Goal: Task Accomplishment & Management: Manage account settings

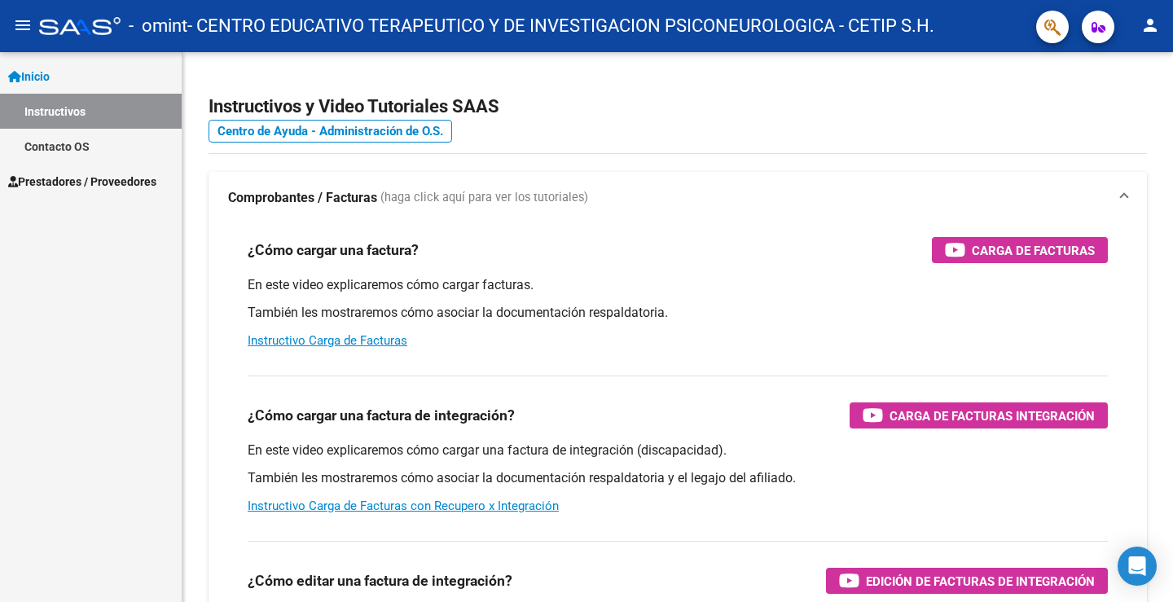
click at [88, 180] on span "Prestadores / Proveedores" at bounding box center [82, 182] width 148 height 18
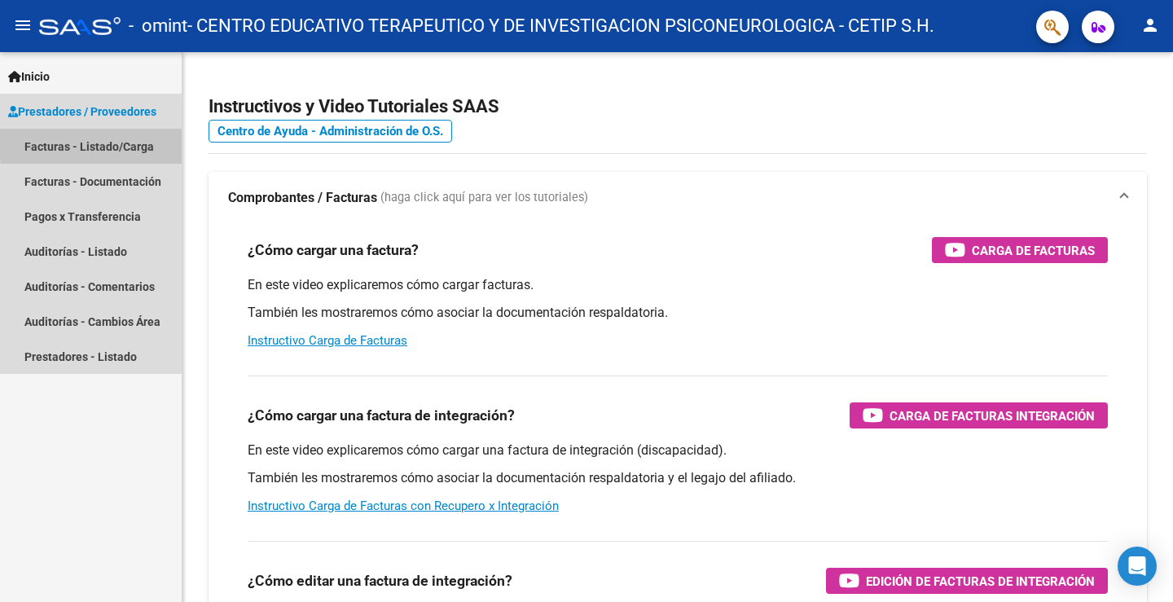
click at [129, 141] on link "Facturas - Listado/Carga" at bounding box center [91, 146] width 182 height 35
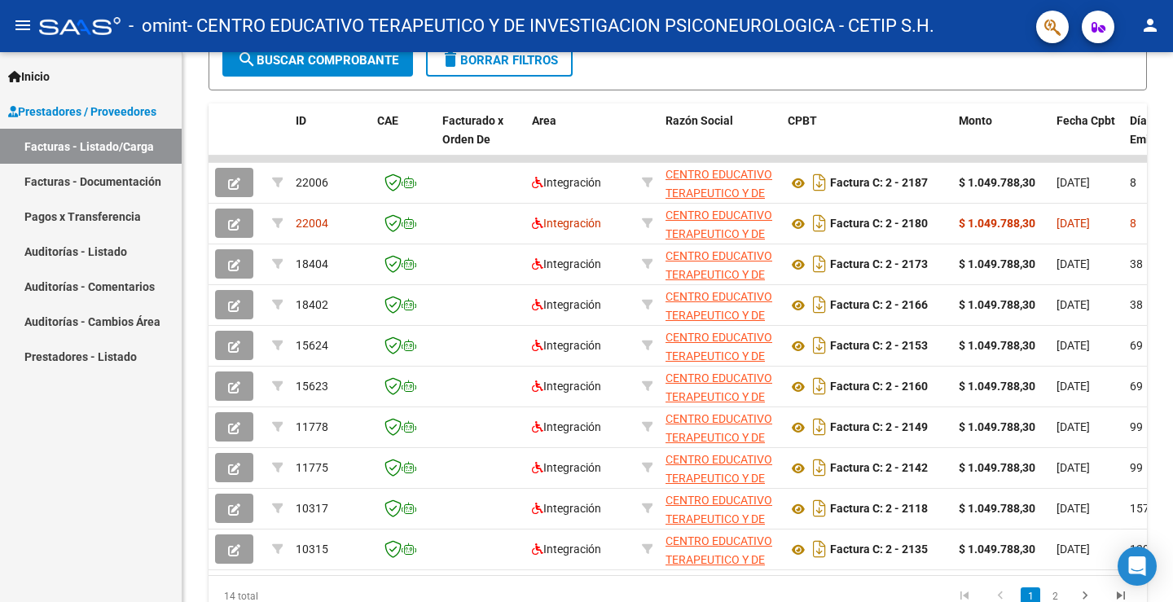
click at [125, 354] on link "Prestadores - Listado" at bounding box center [91, 356] width 182 height 35
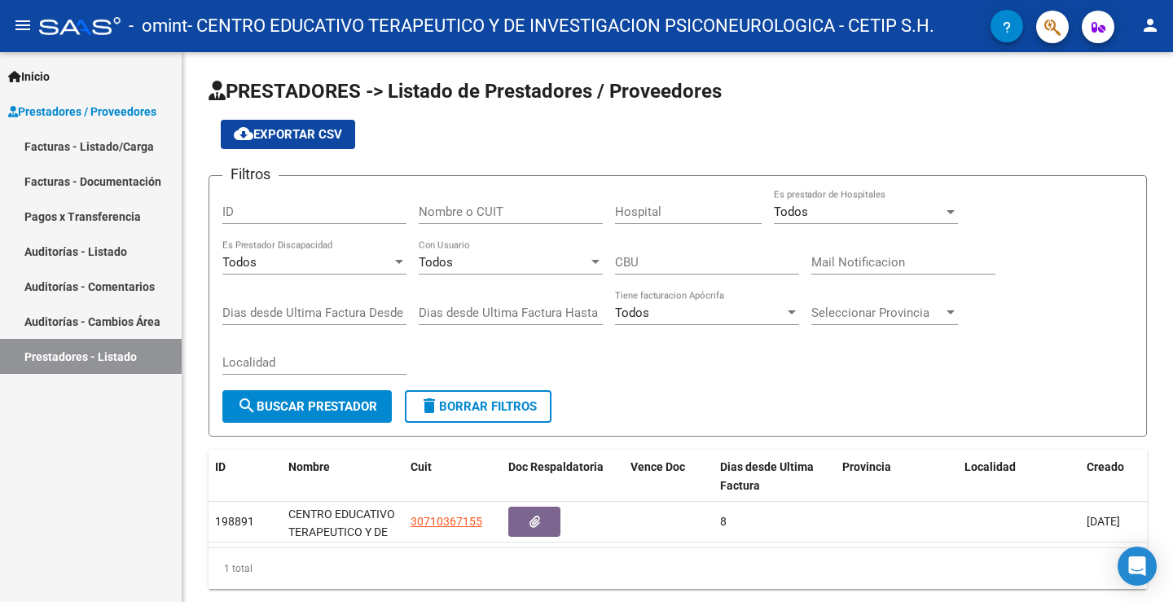
click at [102, 138] on link "Facturas - Listado/Carga" at bounding box center [91, 146] width 182 height 35
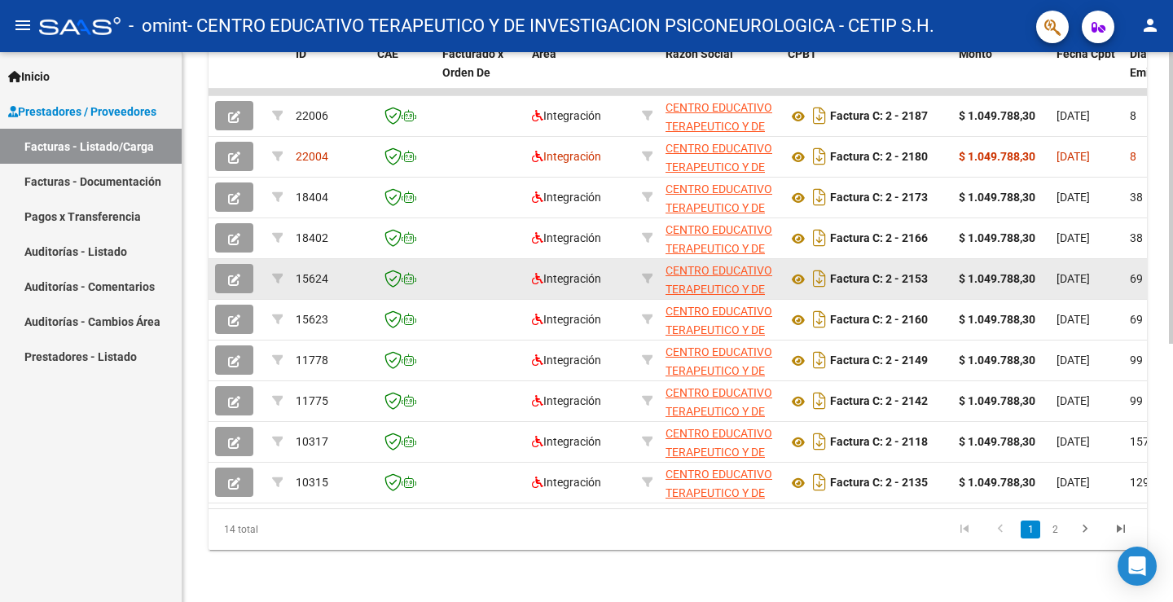
scroll to position [79, 0]
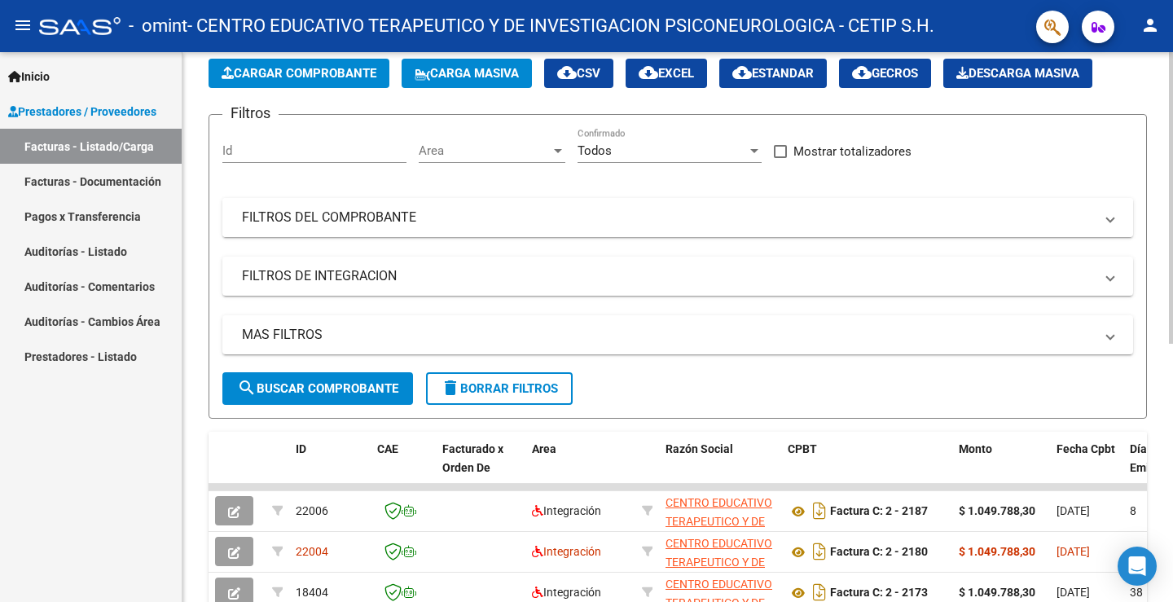
click at [323, 219] on mat-panel-title "FILTROS DEL COMPROBANTE" at bounding box center [668, 218] width 852 height 18
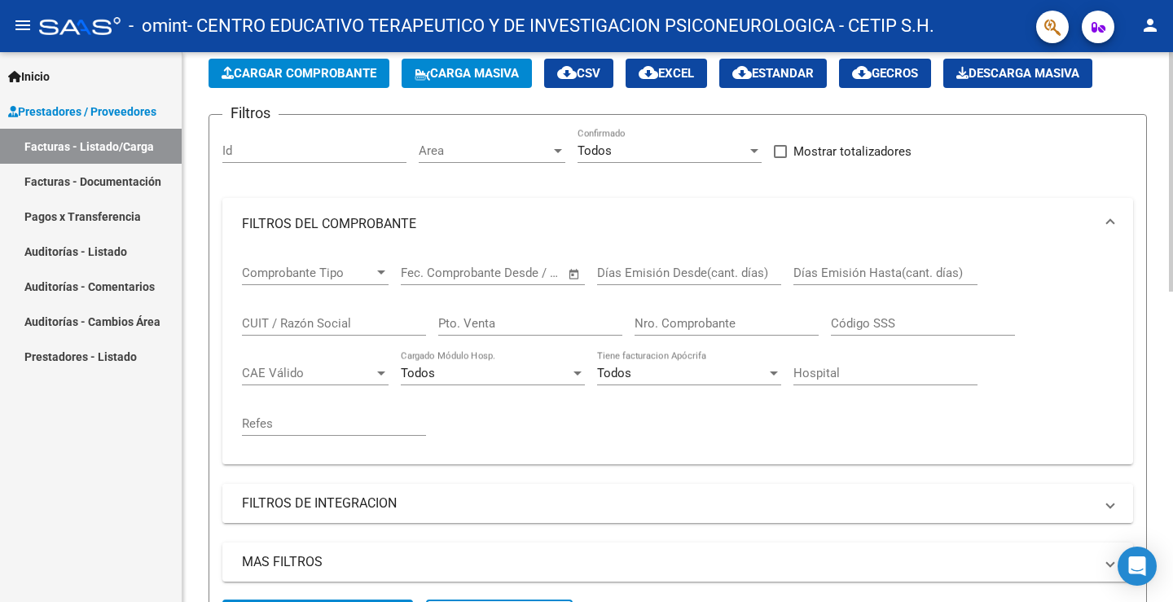
click at [363, 497] on mat-panel-title "FILTROS DE INTEGRACION" at bounding box center [668, 504] width 852 height 18
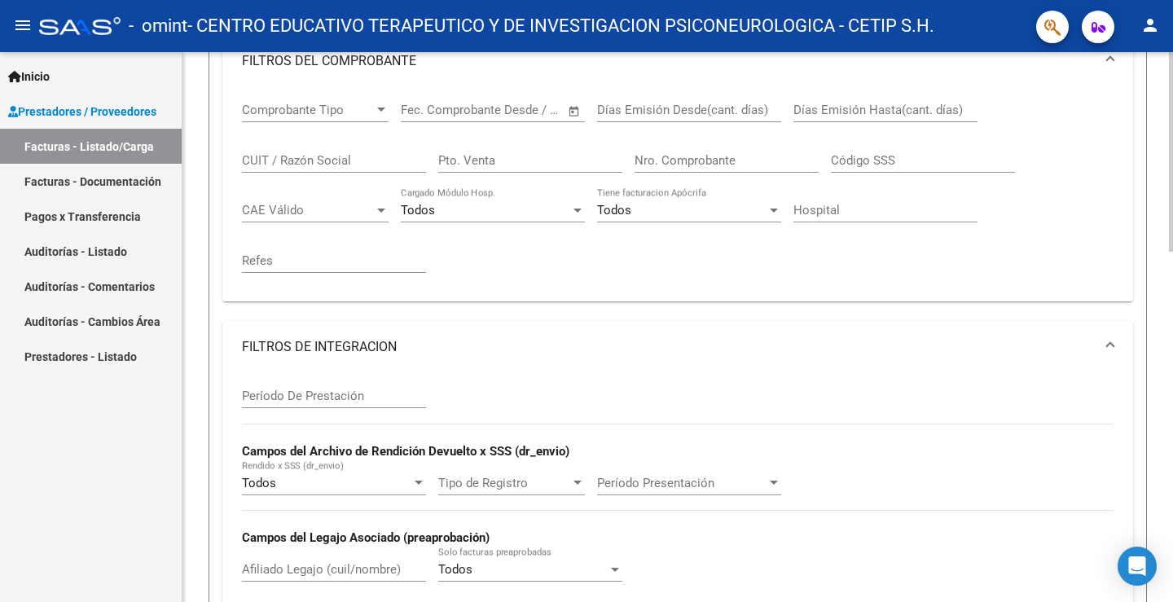
scroll to position [649, 0]
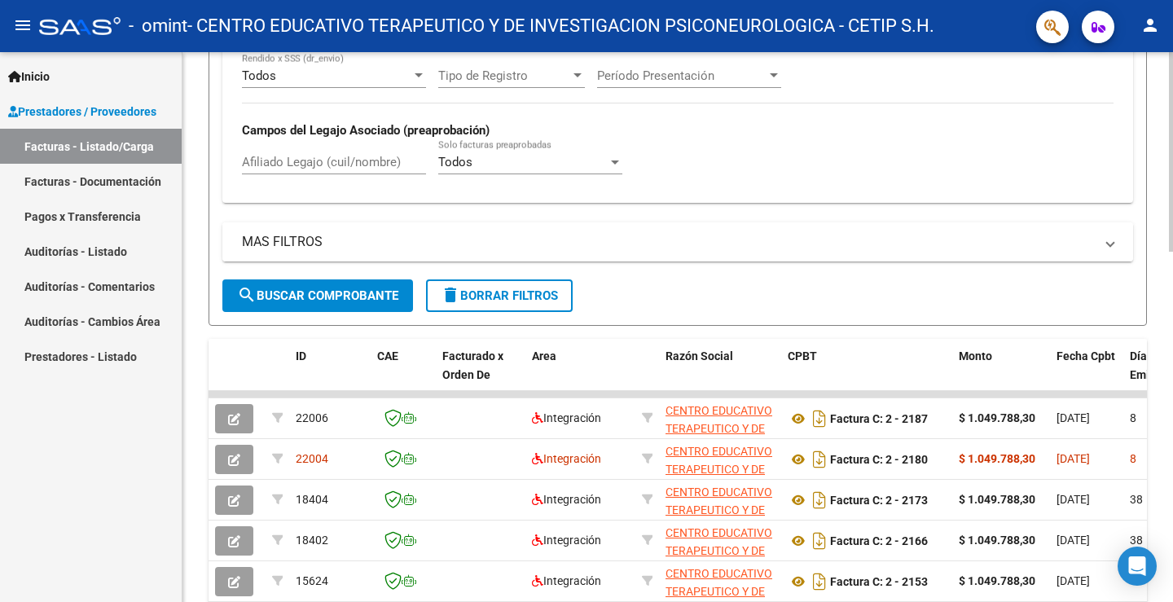
click at [322, 234] on mat-panel-title "MAS FILTROS" at bounding box center [668, 242] width 852 height 18
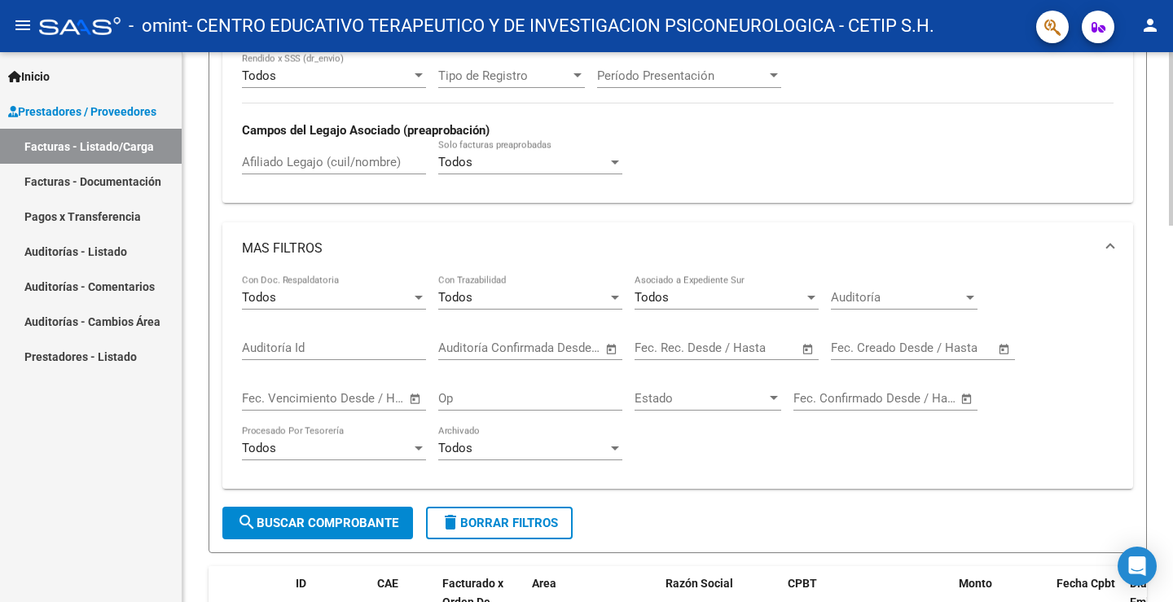
scroll to position [568, 0]
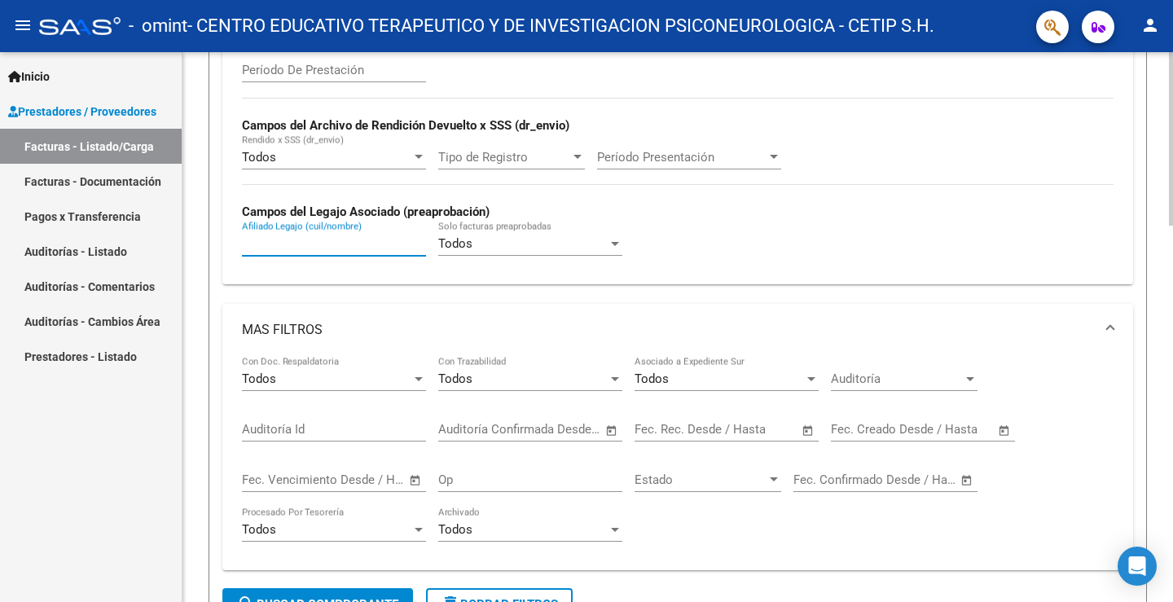
click at [333, 240] on input "Afiliado Legajo (cuil/nombre)" at bounding box center [334, 243] width 184 height 15
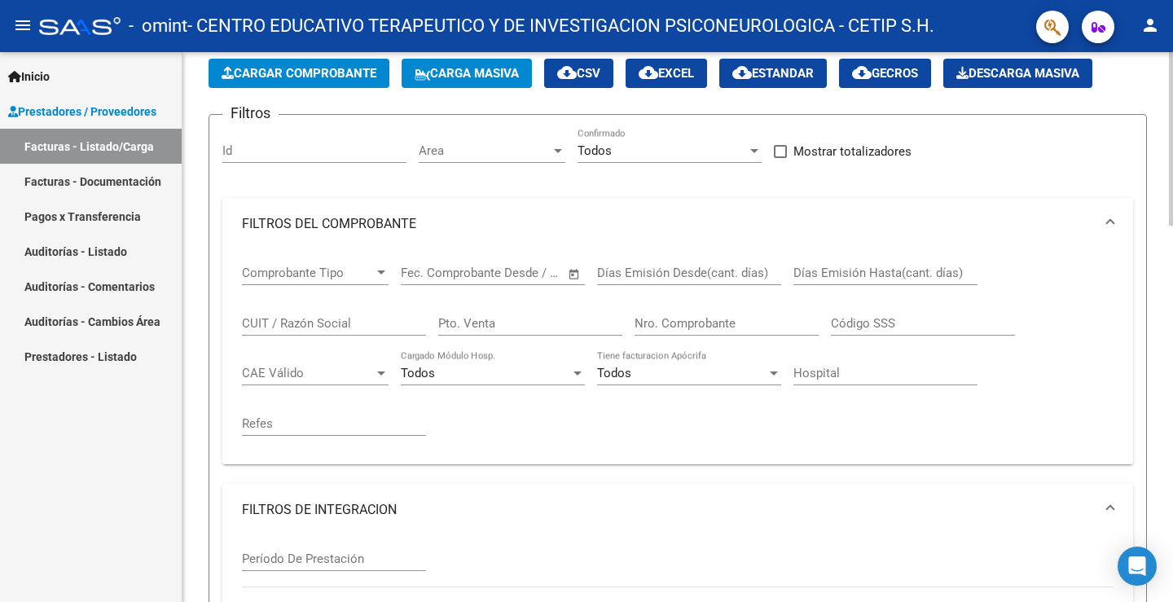
scroll to position [0, 0]
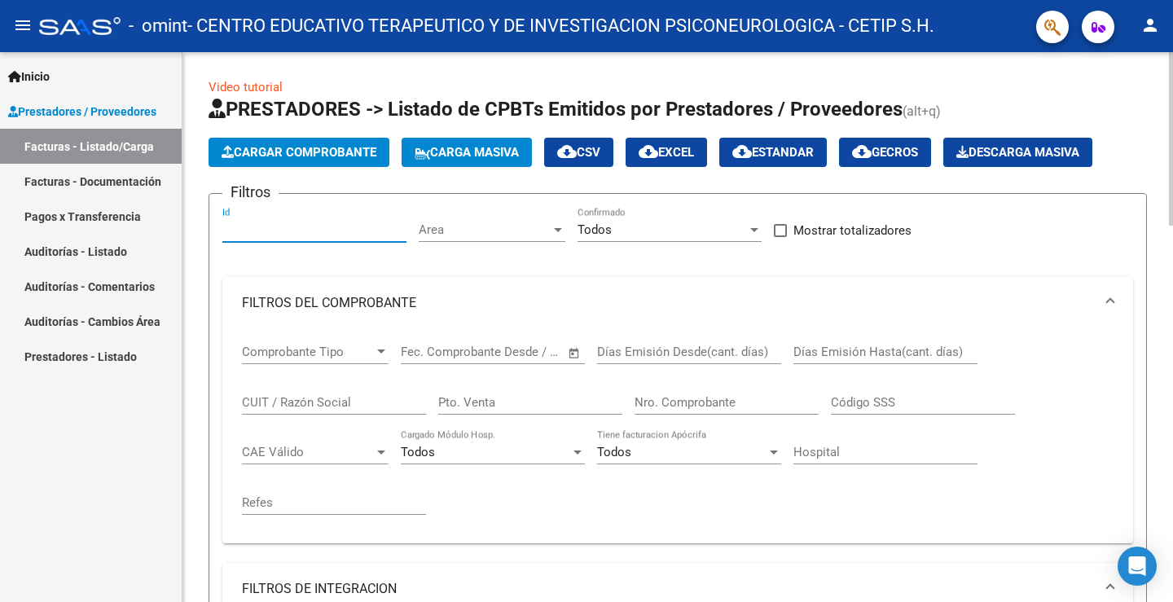
click at [301, 225] on input "Id" at bounding box center [314, 229] width 184 height 15
click at [570, 215] on app-drop-down-list "Area Area" at bounding box center [498, 232] width 159 height 51
click at [86, 145] on link "Facturas - Listado/Carga" at bounding box center [91, 146] width 182 height 35
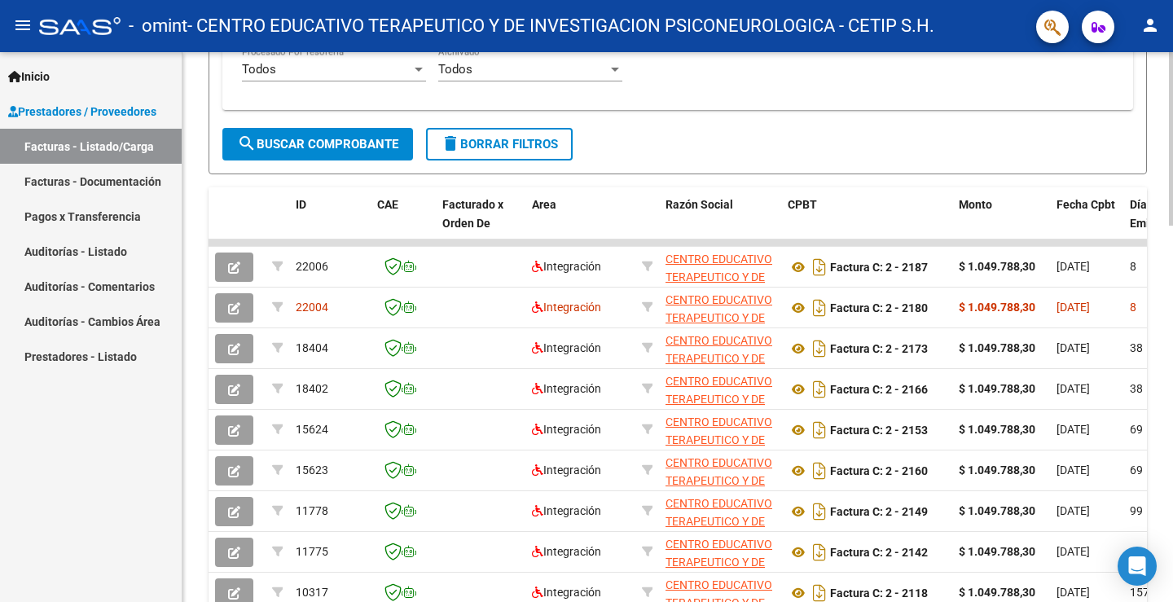
scroll to position [1110, 0]
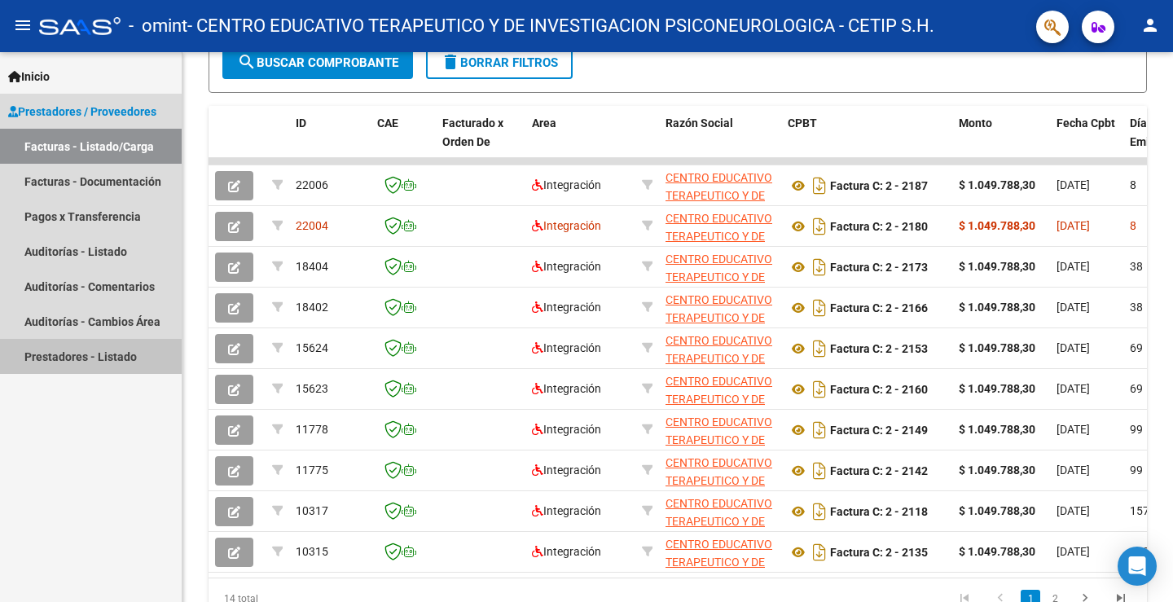
click at [52, 359] on link "Prestadores - Listado" at bounding box center [91, 356] width 182 height 35
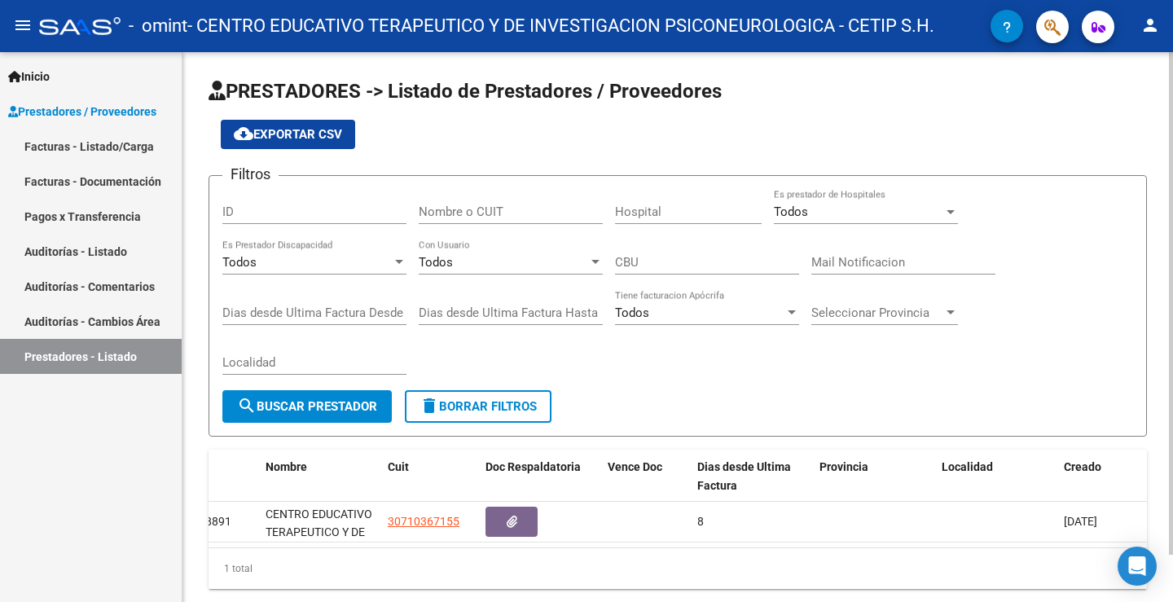
click at [268, 130] on span "cloud_download Exportar CSV" at bounding box center [288, 134] width 108 height 15
click at [107, 284] on link "Auditorías - Comentarios" at bounding box center [91, 286] width 182 height 35
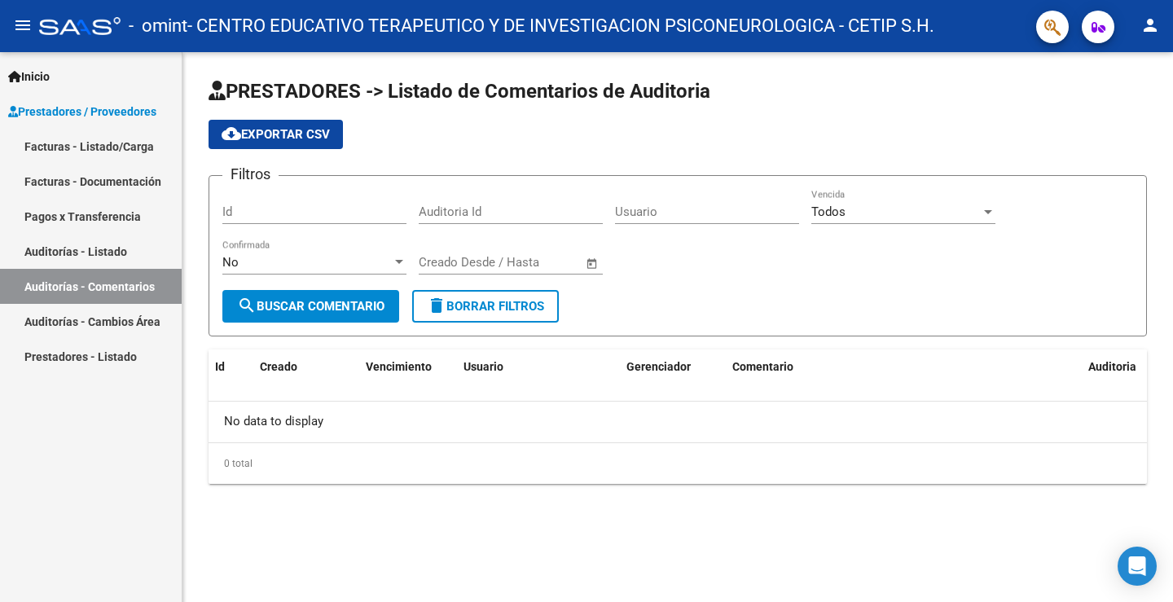
click at [111, 248] on link "Auditorías - Listado" at bounding box center [91, 251] width 182 height 35
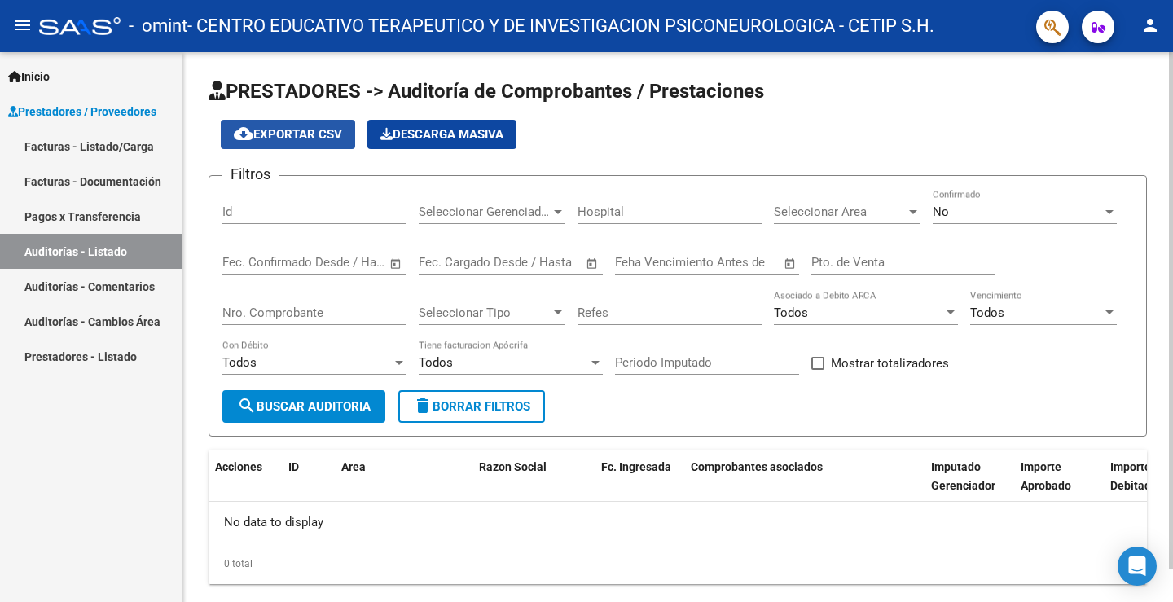
click at [306, 132] on span "cloud_download Exportar CSV" at bounding box center [288, 134] width 108 height 15
click at [124, 174] on link "Facturas - Documentación" at bounding box center [91, 181] width 182 height 35
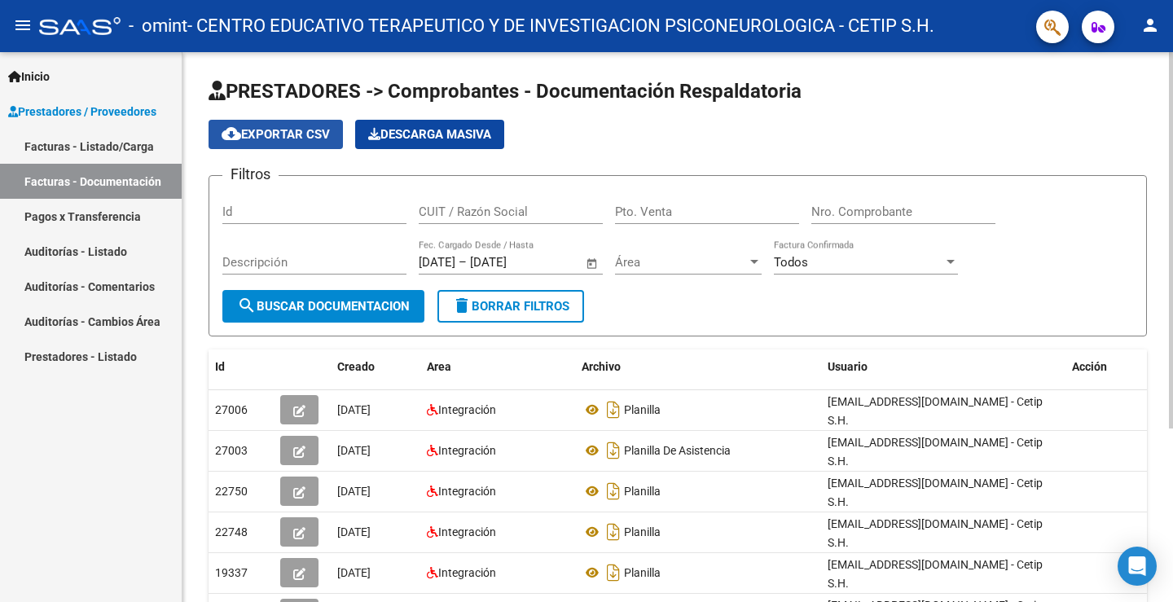
click at [279, 134] on span "cloud_download Exportar CSV" at bounding box center [276, 134] width 108 height 15
click at [472, 139] on span "Descarga Masiva" at bounding box center [429, 134] width 123 height 15
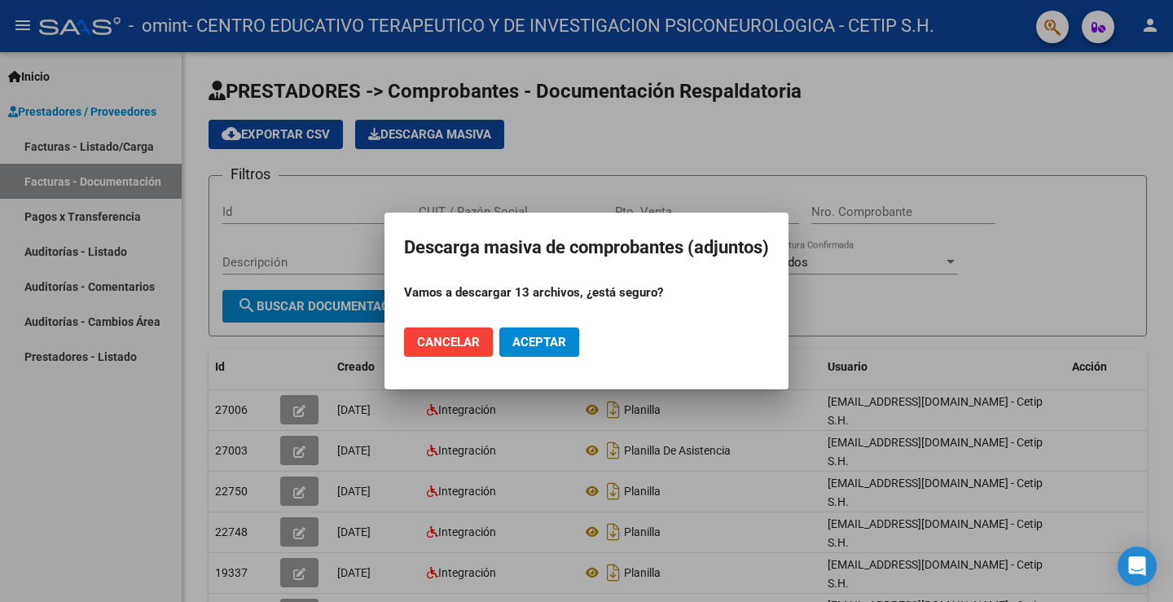
click at [535, 338] on span "Aceptar" at bounding box center [539, 342] width 54 height 15
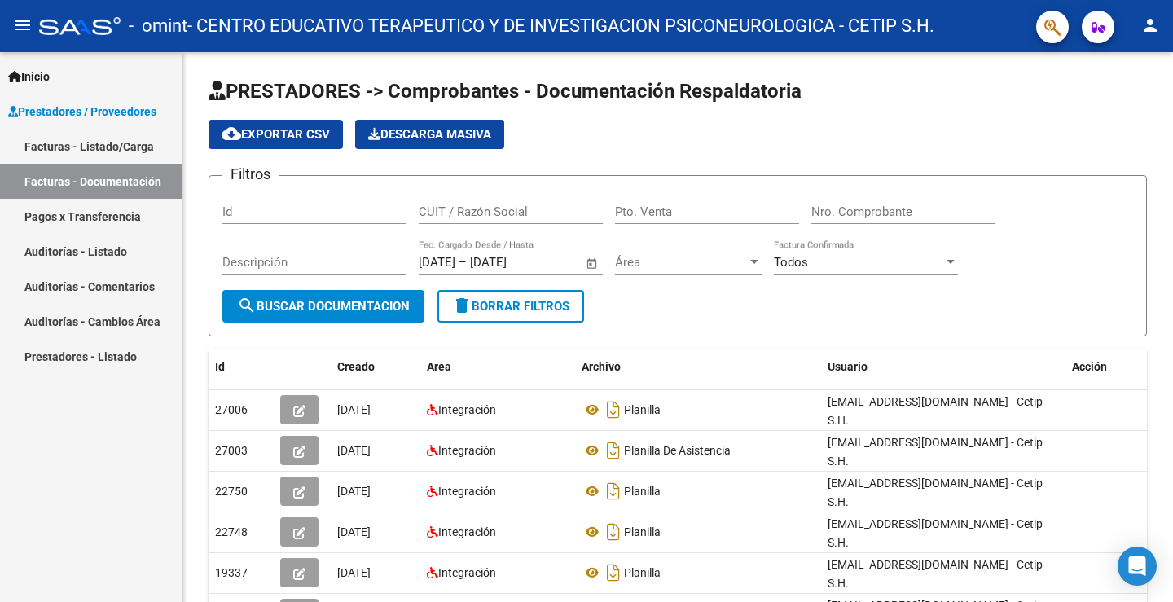
click at [114, 211] on link "Pagos x Transferencia" at bounding box center [91, 216] width 182 height 35
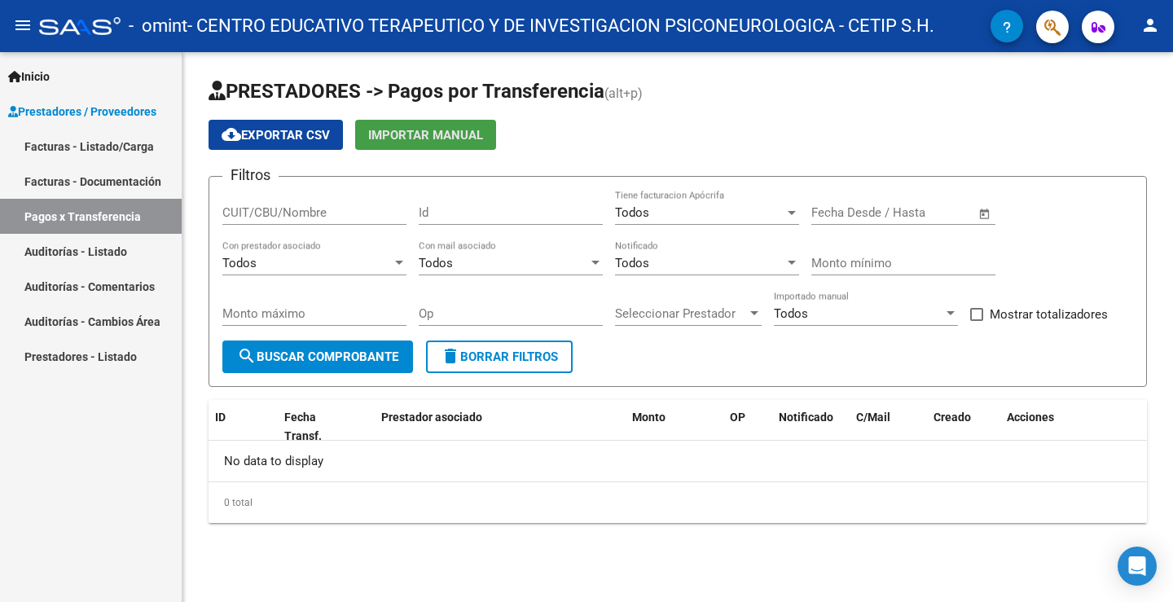
click at [465, 134] on span "Importar Manual" at bounding box center [425, 135] width 115 height 15
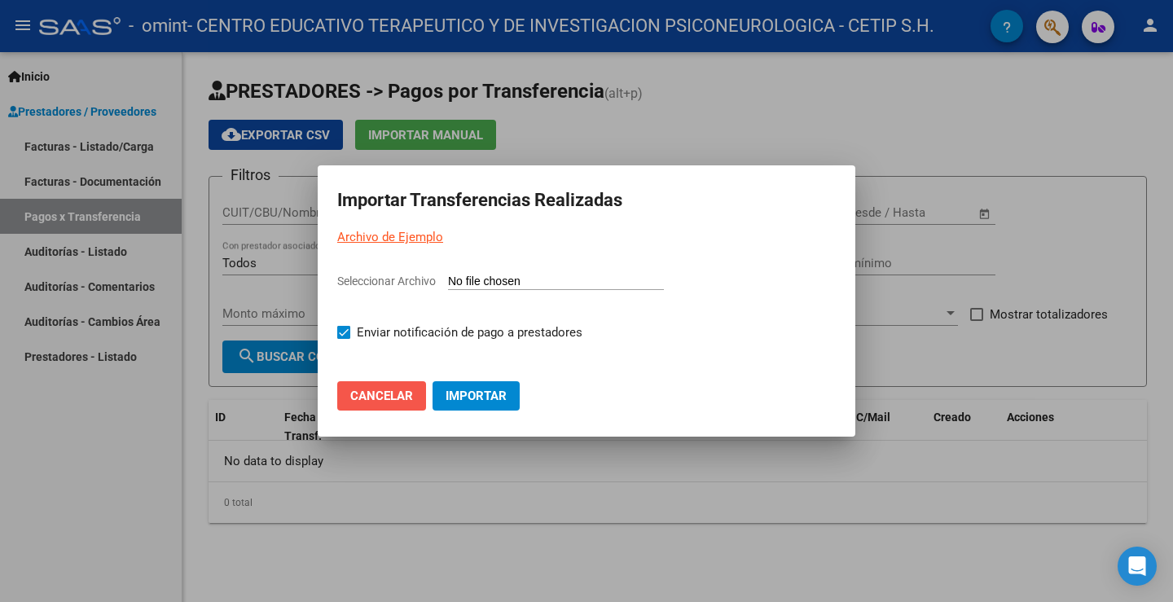
click at [377, 400] on span "Cancelar" at bounding box center [381, 396] width 63 height 15
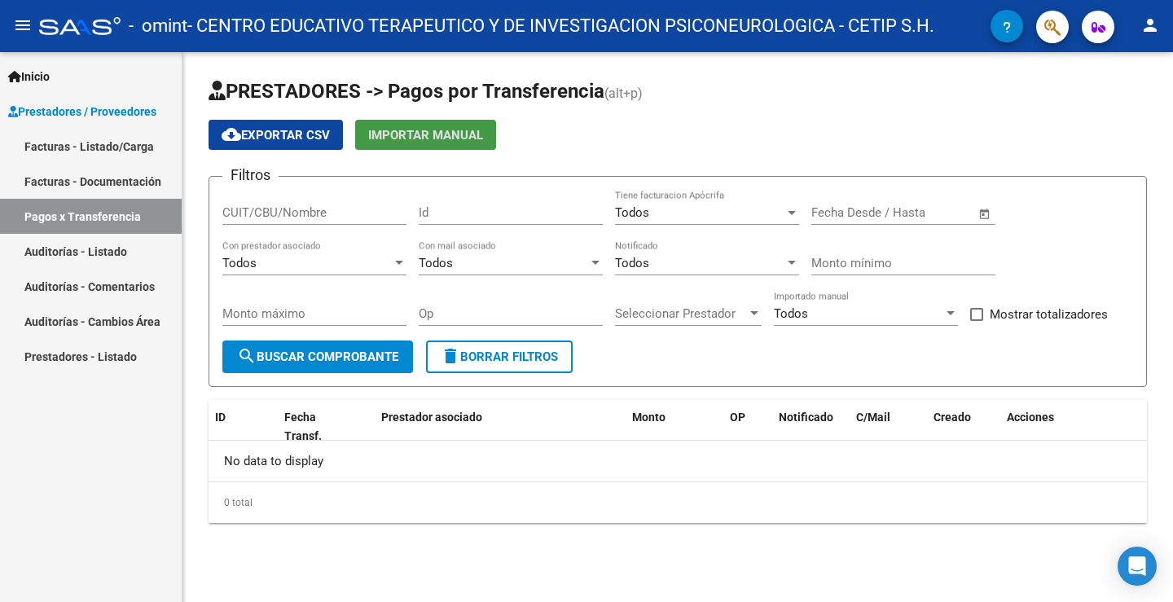
click at [124, 110] on span "Prestadores / Proveedores" at bounding box center [82, 112] width 148 height 18
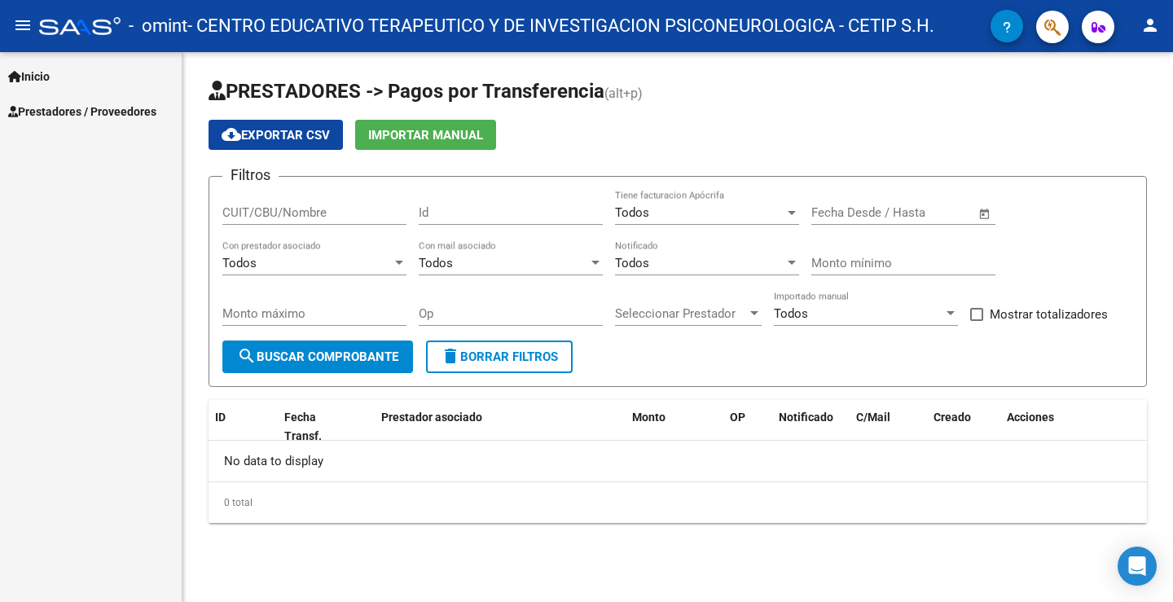
click at [83, 108] on span "Prestadores / Proveedores" at bounding box center [82, 112] width 148 height 18
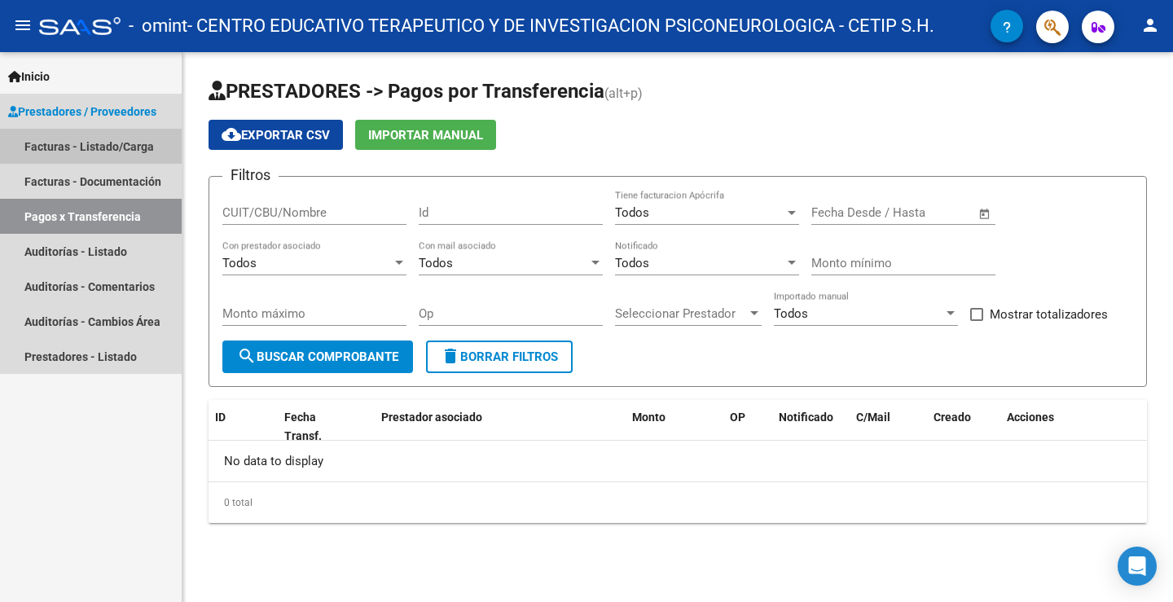
click at [99, 143] on link "Facturas - Listado/Carga" at bounding box center [91, 146] width 182 height 35
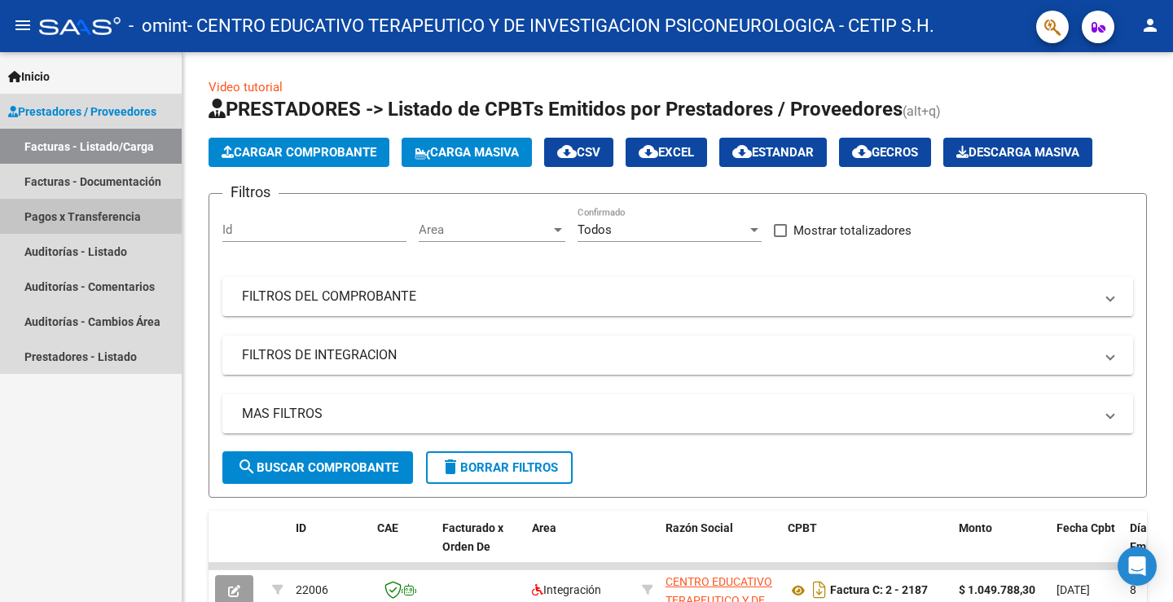
click at [109, 213] on link "Pagos x Transferencia" at bounding box center [91, 216] width 182 height 35
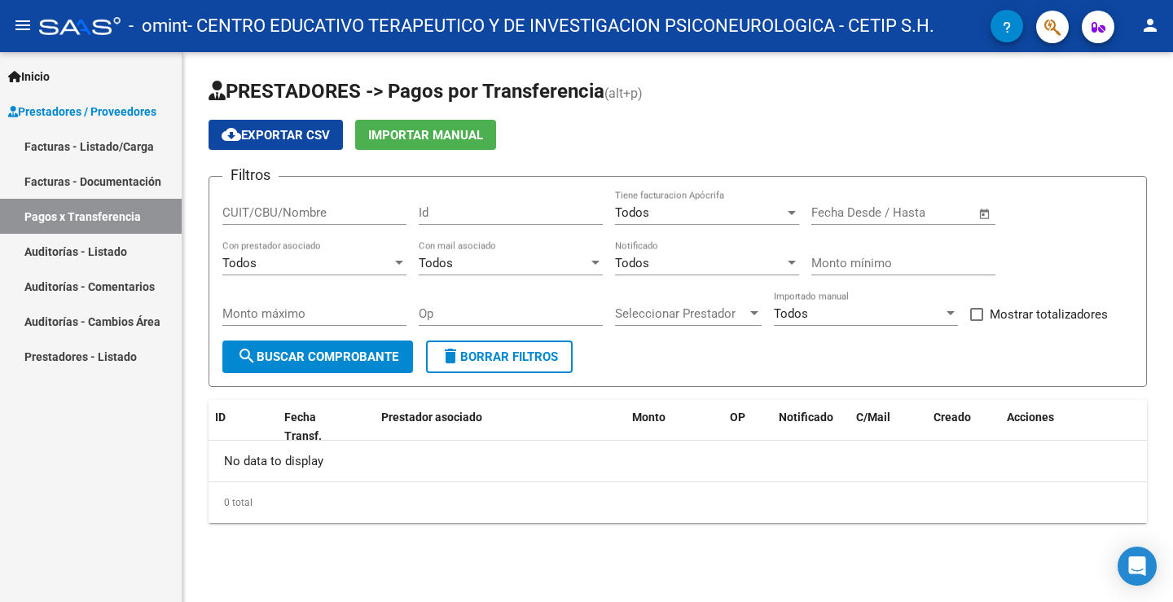
click at [95, 141] on link "Facturas - Listado/Carga" at bounding box center [91, 146] width 182 height 35
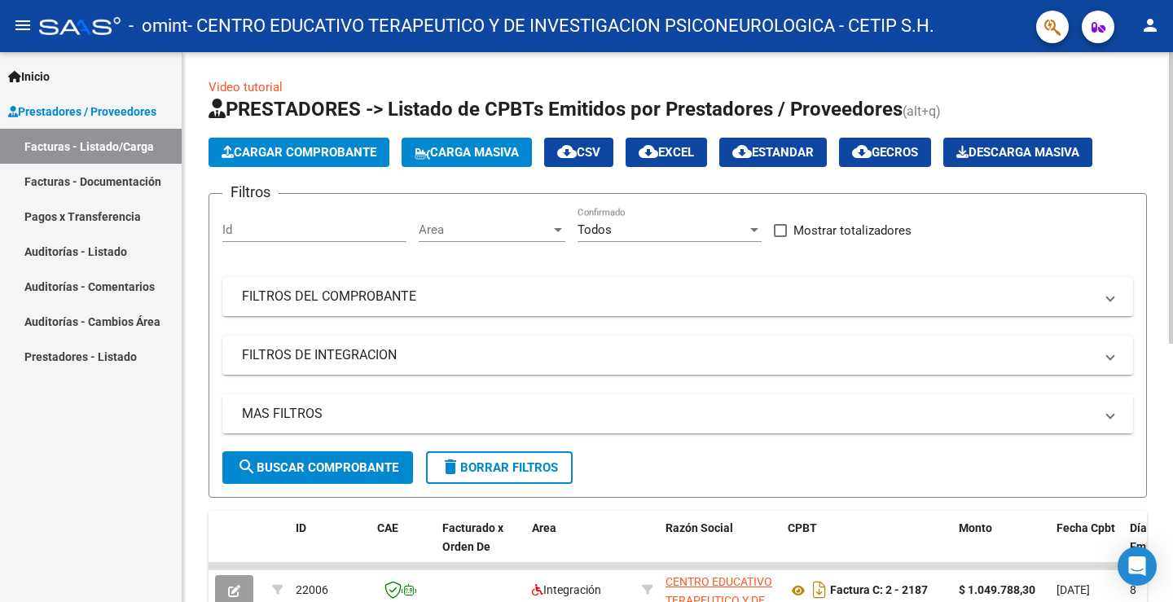
scroll to position [326, 0]
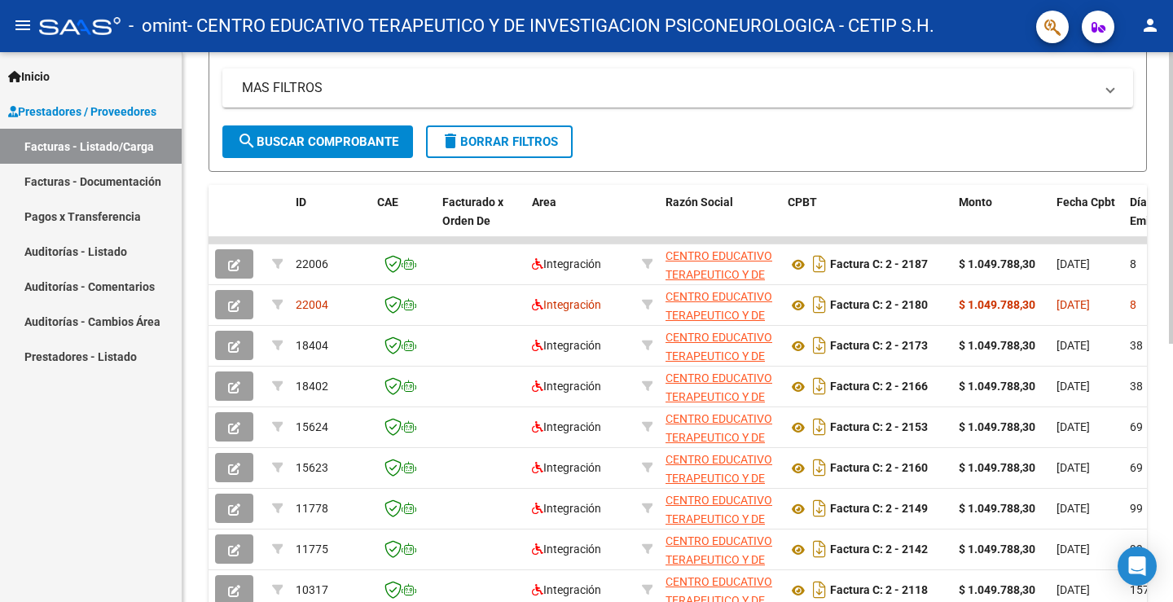
click at [555, 141] on span "delete Borrar Filtros" at bounding box center [499, 141] width 117 height 15
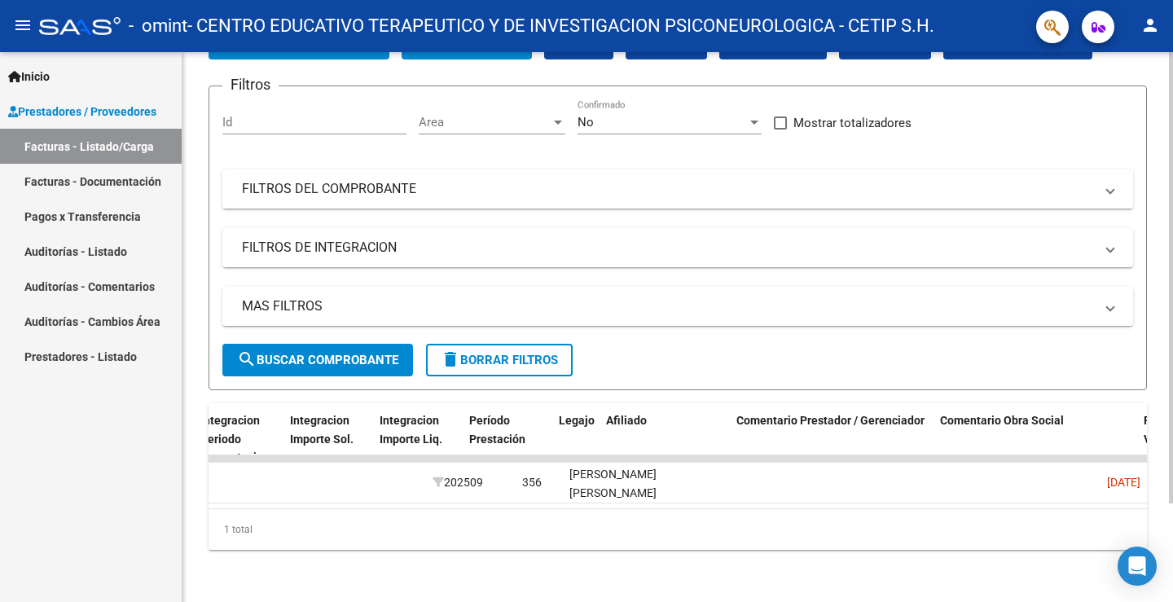
scroll to position [0, 0]
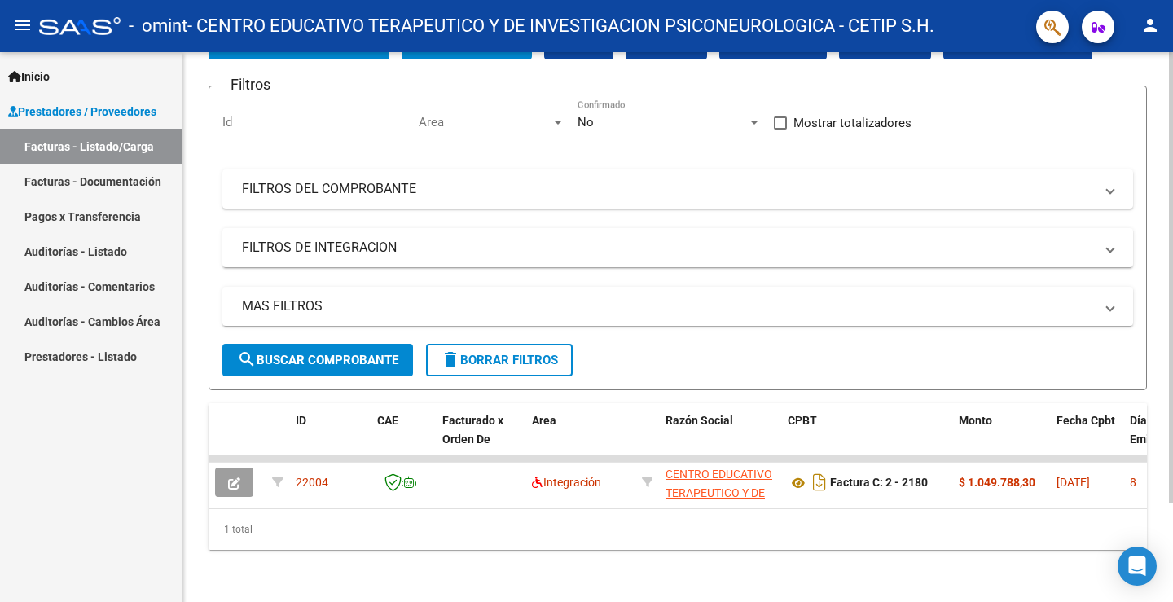
click at [286, 353] on span "search Buscar Comprobante" at bounding box center [317, 360] width 161 height 15
click at [309, 301] on mat-panel-title "MAS FILTROS" at bounding box center [668, 306] width 852 height 18
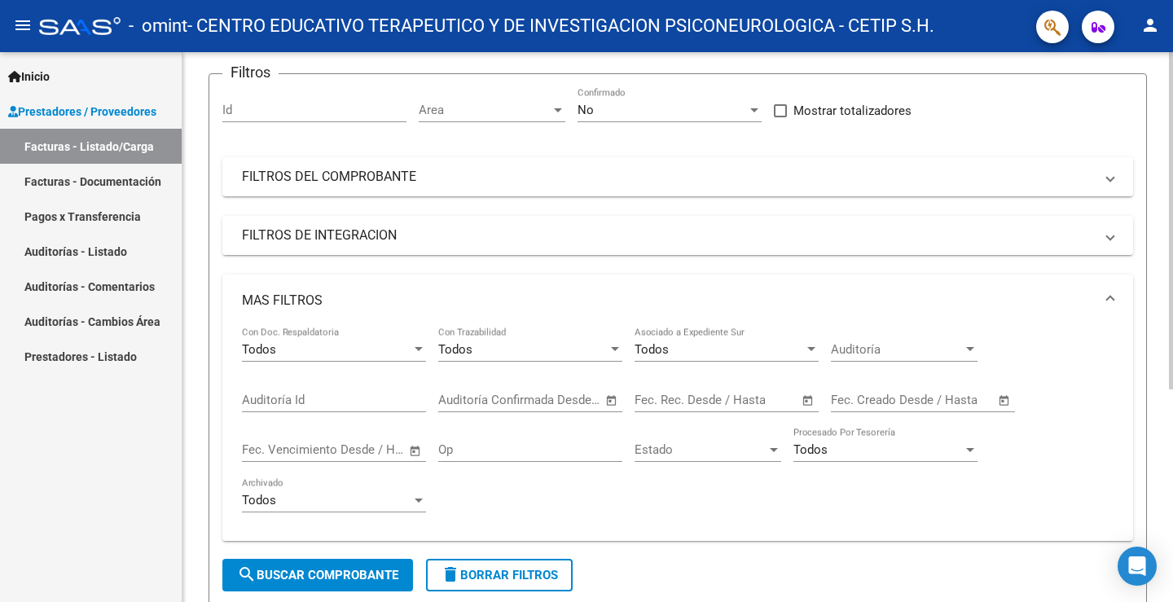
click at [314, 224] on mat-expansion-panel-header "FILTROS DE INTEGRACION" at bounding box center [677, 235] width 911 height 39
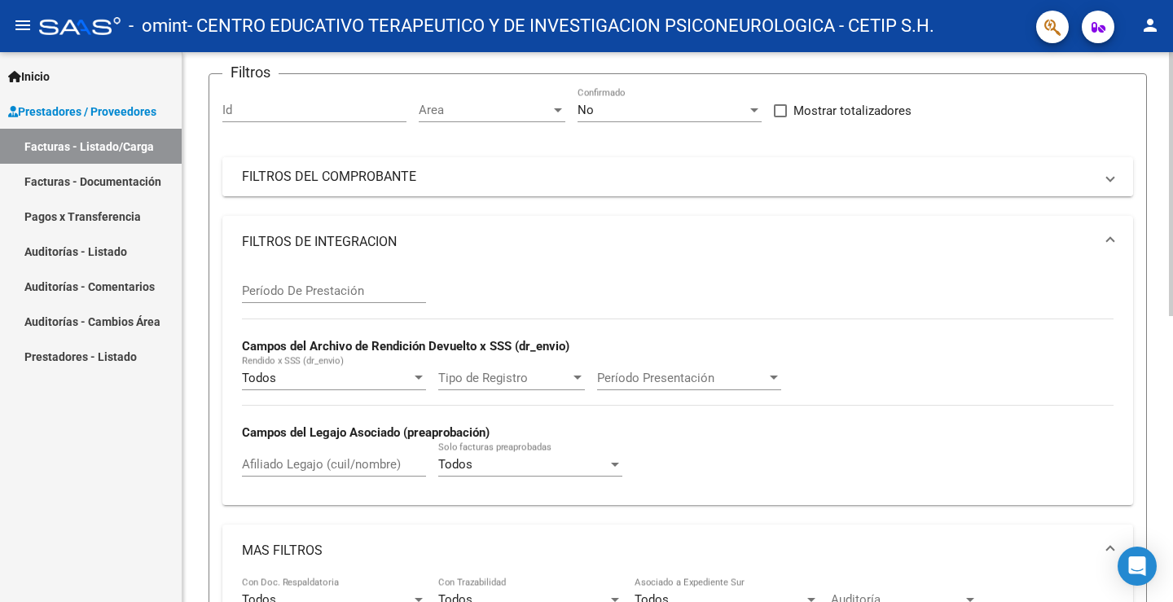
click at [334, 168] on mat-panel-title "FILTROS DEL COMPROBANTE" at bounding box center [668, 177] width 852 height 18
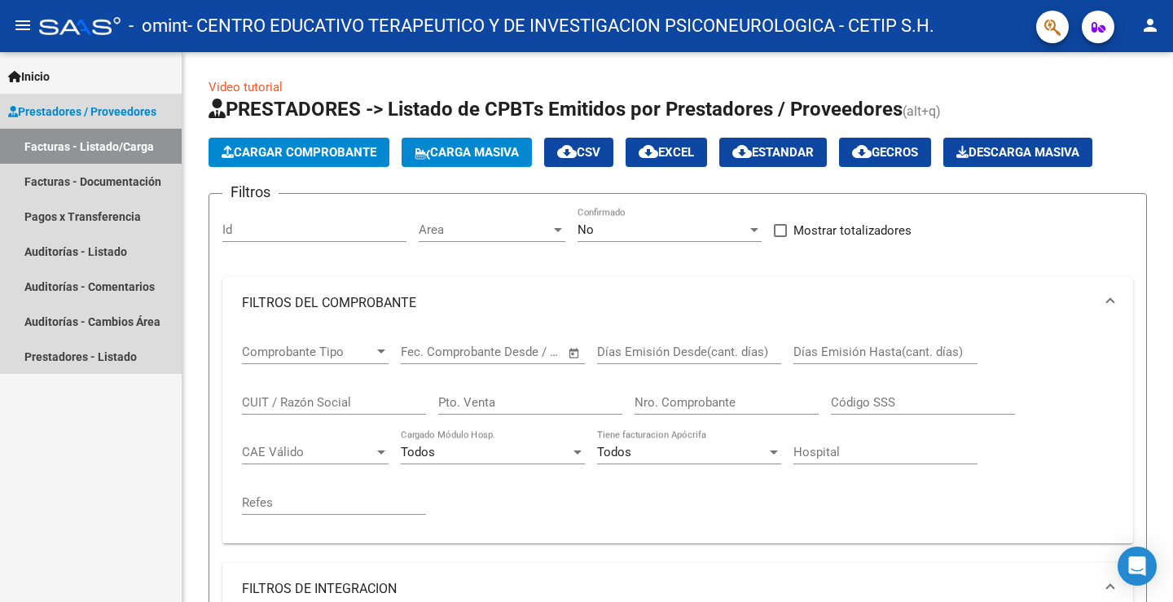
click at [91, 143] on link "Facturas - Listado/Carga" at bounding box center [91, 146] width 182 height 35
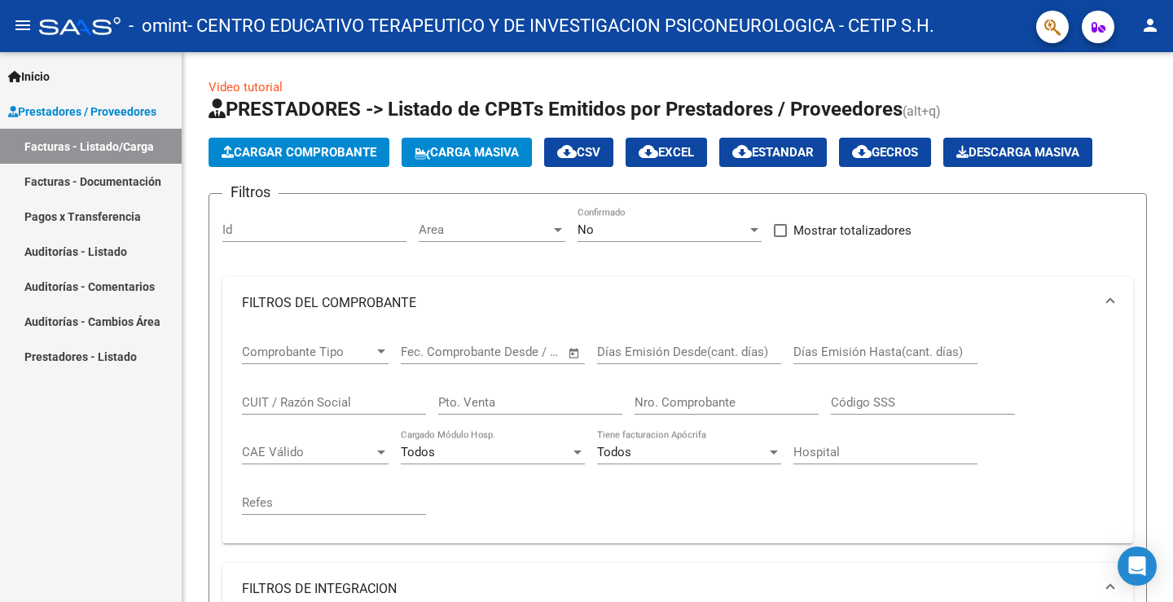
click at [130, 138] on link "Facturas - Listado/Carga" at bounding box center [91, 146] width 182 height 35
click at [125, 182] on link "Facturas - Documentación" at bounding box center [91, 181] width 182 height 35
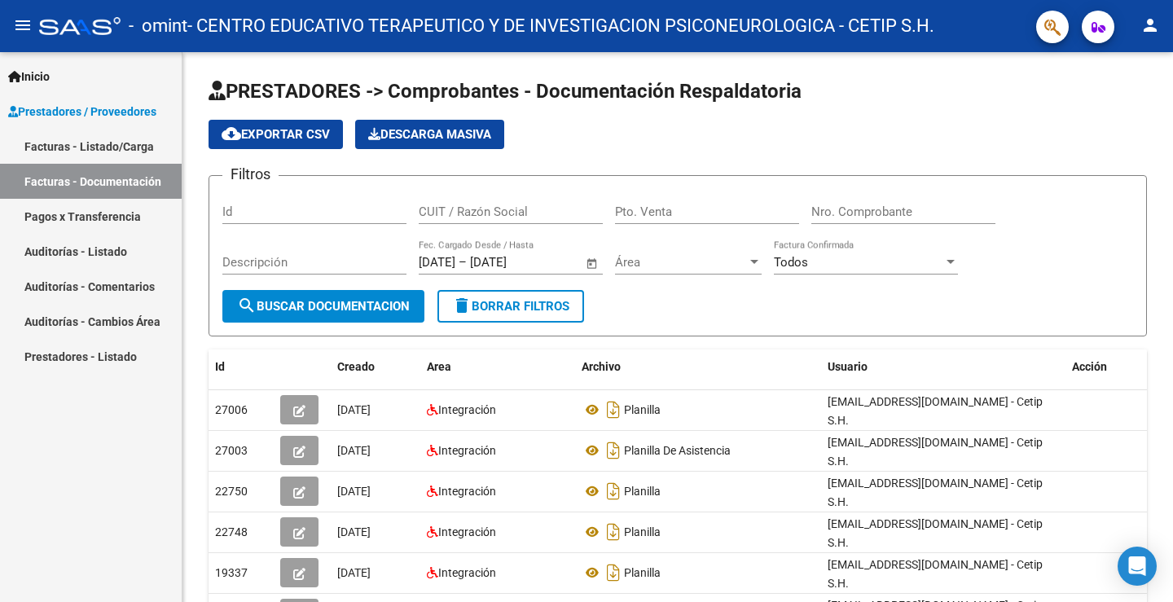
click at [134, 143] on link "Facturas - Listado/Carga" at bounding box center [91, 146] width 182 height 35
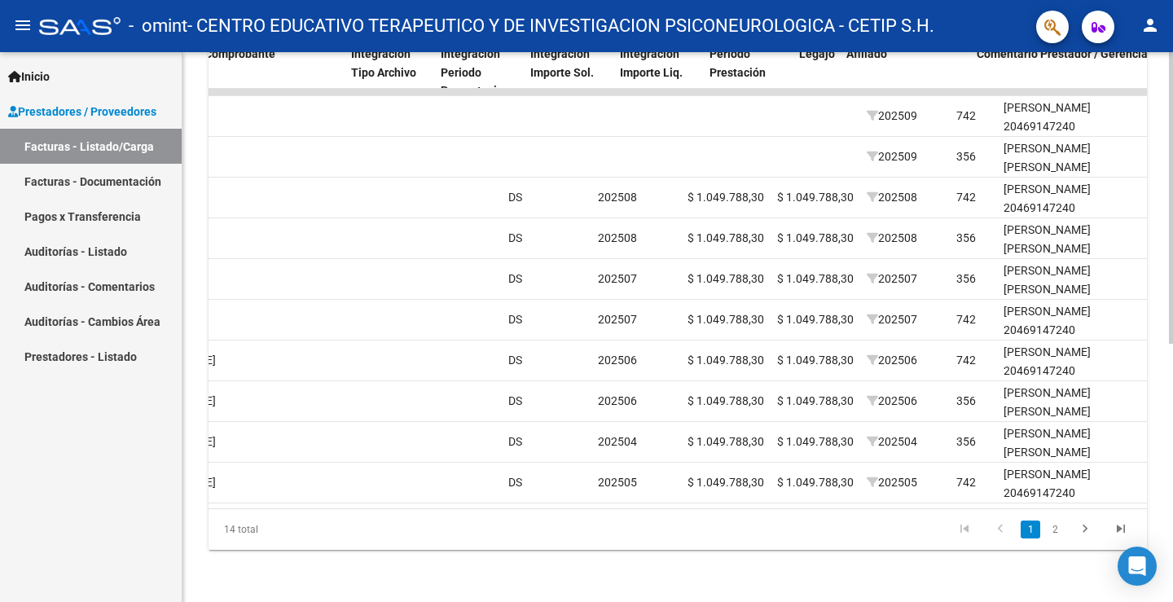
scroll to position [0, 1674]
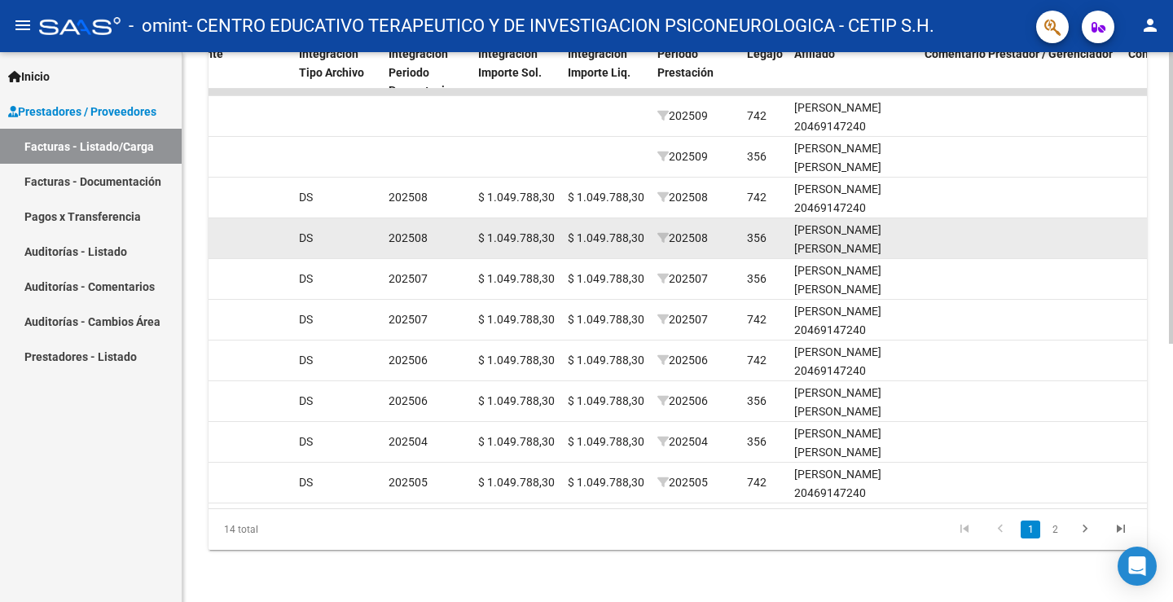
drag, startPoint x: 433, startPoint y: 164, endPoint x: 1114, endPoint y: 216, distance: 683.1
click at [1114, 218] on datatable-body-cell at bounding box center [1020, 238] width 204 height 40
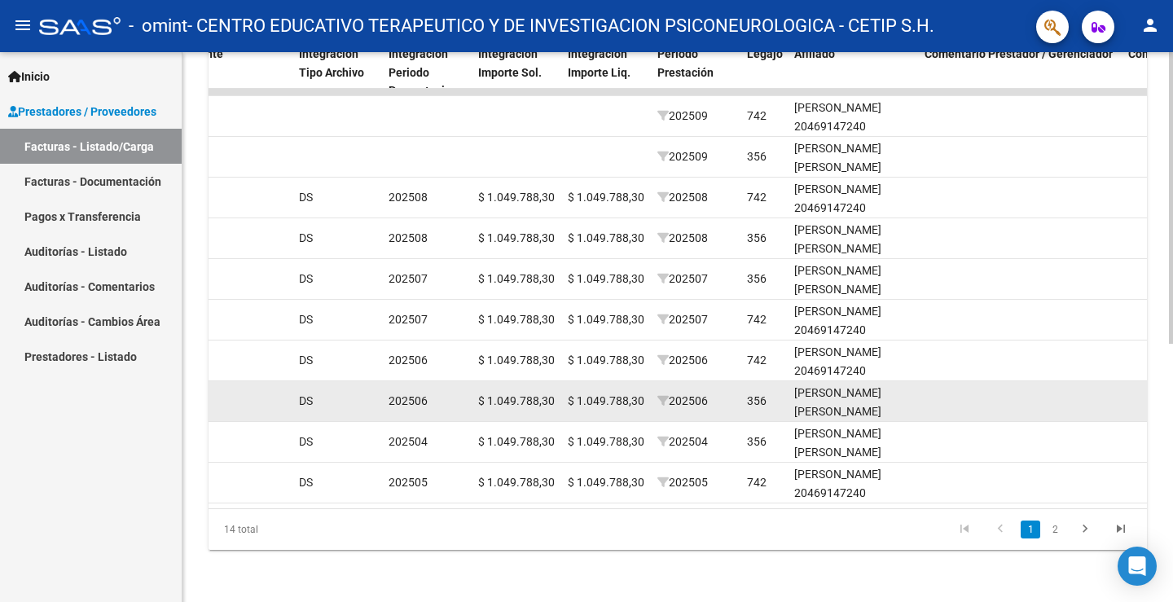
scroll to position [79, 0]
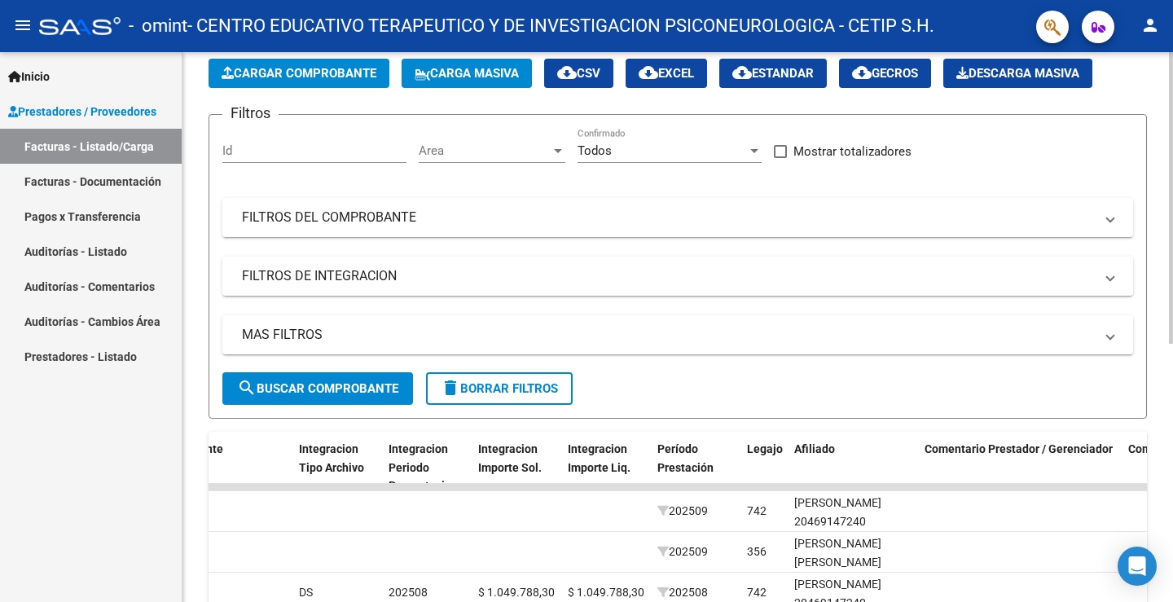
click at [354, 277] on mat-panel-title "FILTROS DE INTEGRACION" at bounding box center [668, 276] width 852 height 18
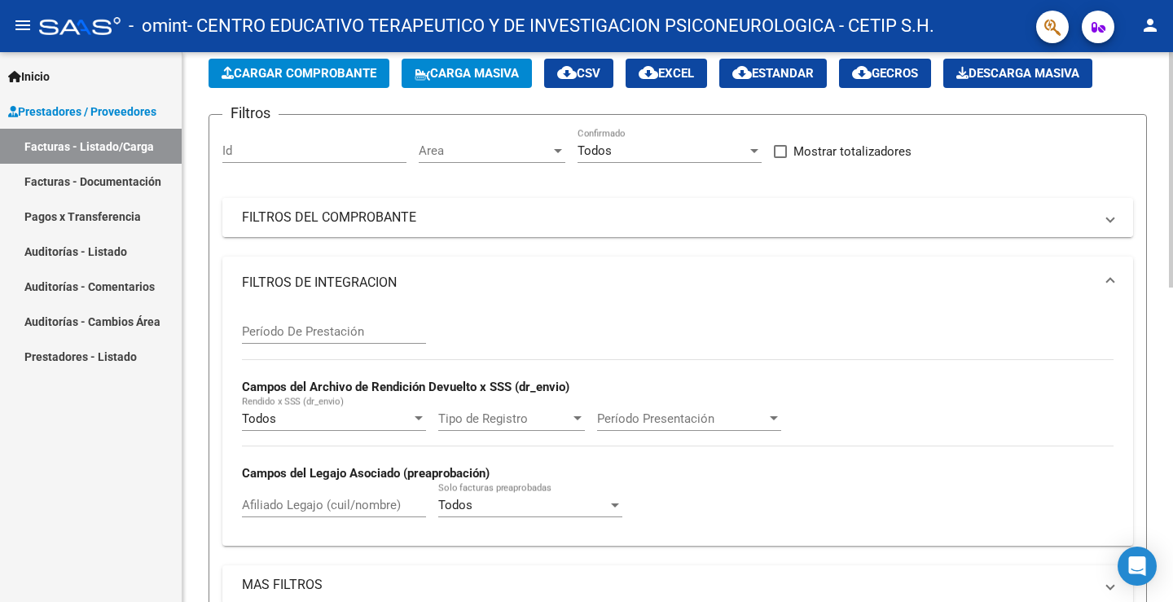
click at [356, 215] on mat-panel-title "FILTROS DEL COMPROBANTE" at bounding box center [668, 218] width 852 height 18
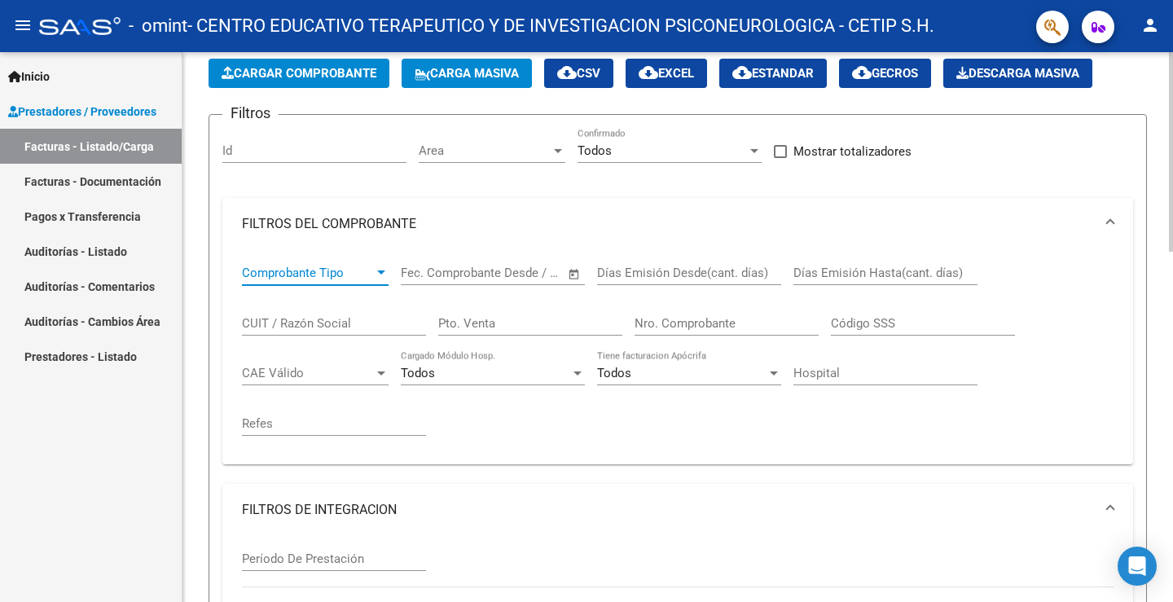
click at [383, 273] on div at bounding box center [381, 272] width 8 height 4
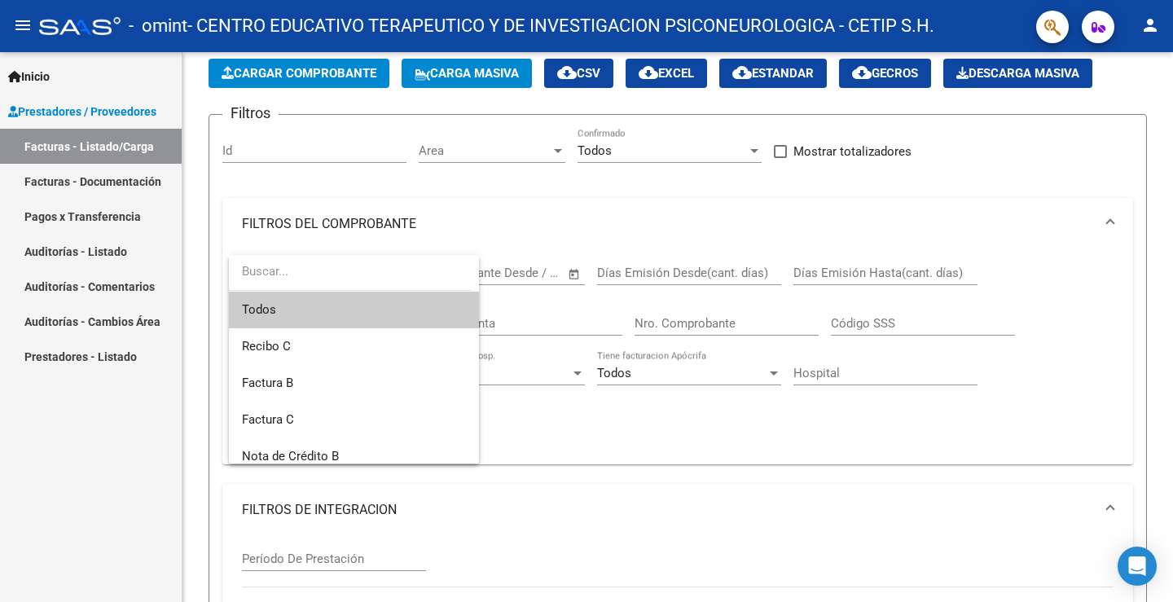
click at [982, 311] on div at bounding box center [586, 301] width 1173 height 602
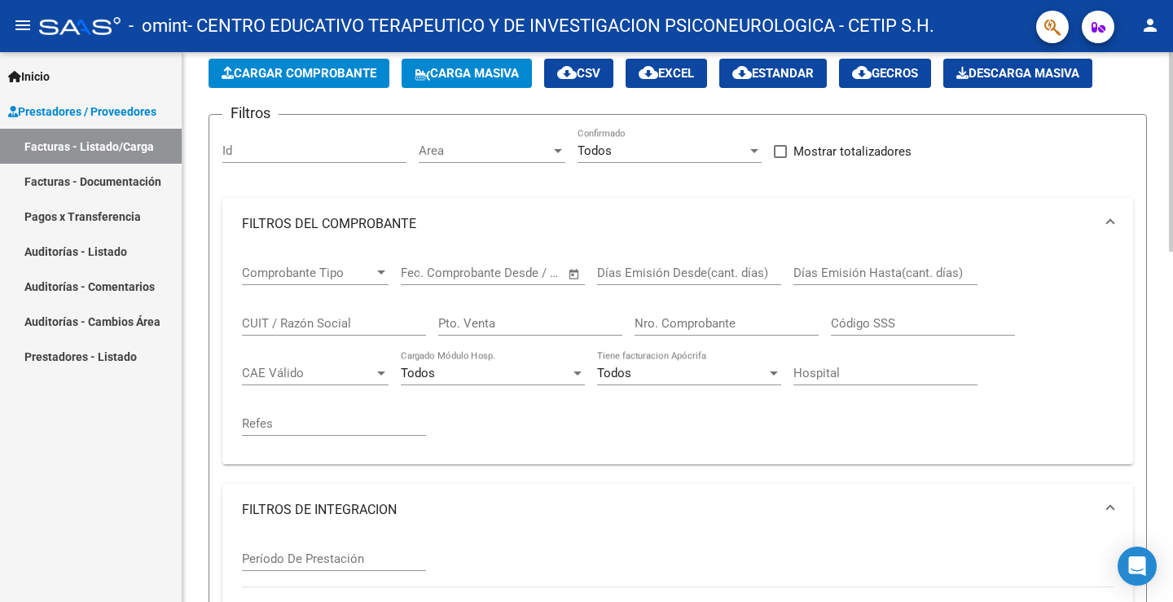
click at [337, 507] on mat-panel-title "FILTROS DE INTEGRACION" at bounding box center [668, 510] width 852 height 18
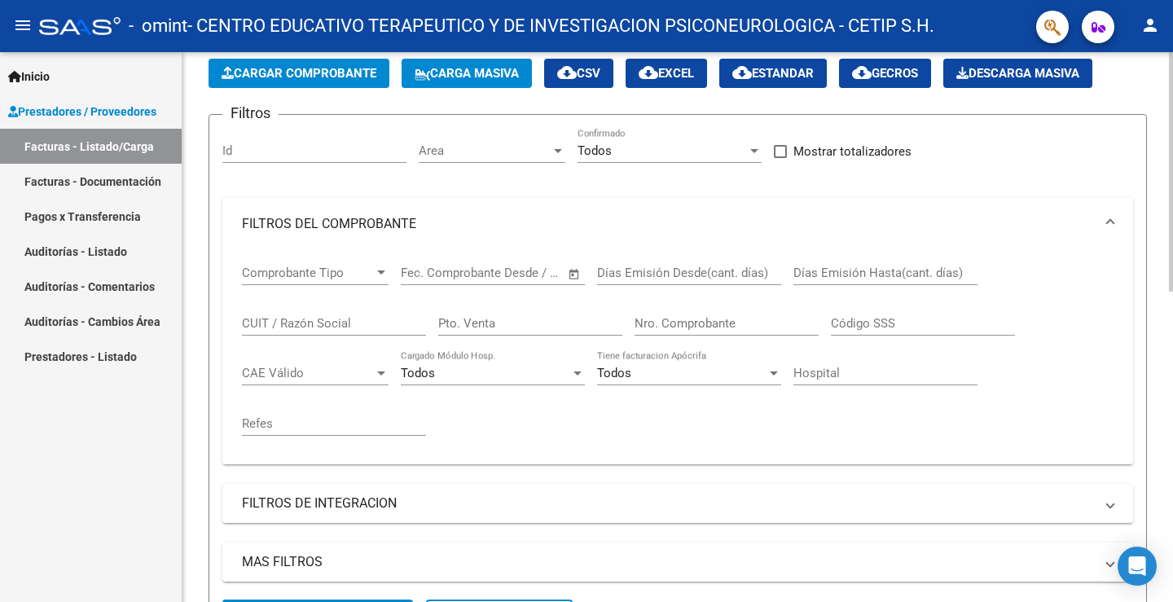
scroll to position [0, 0]
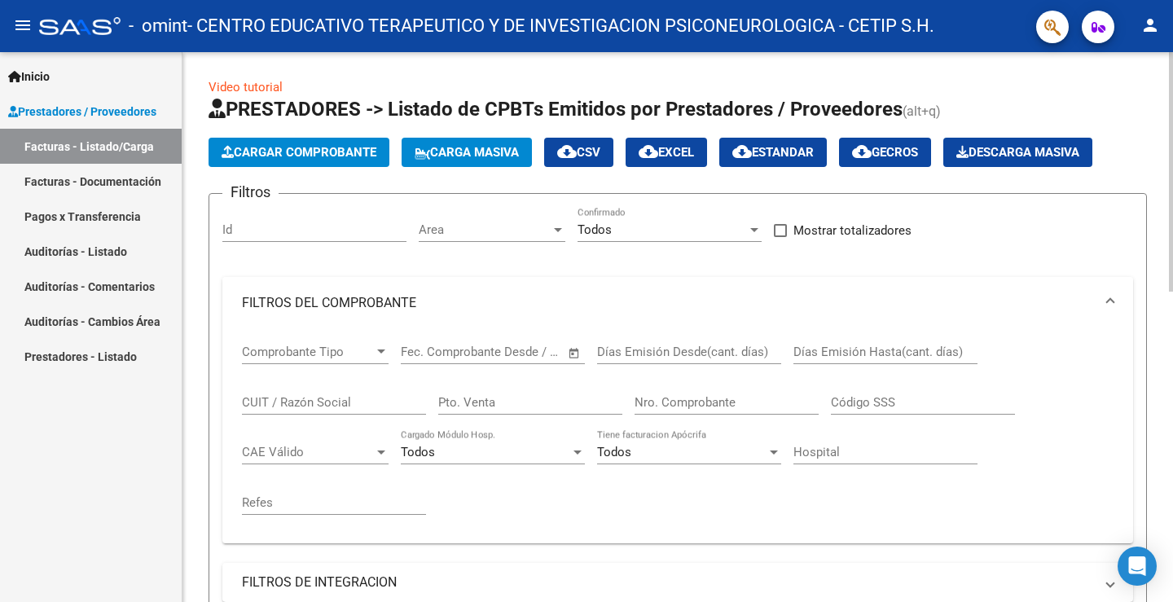
click at [326, 303] on mat-panel-title "FILTROS DEL COMPROBANTE" at bounding box center [668, 303] width 852 height 18
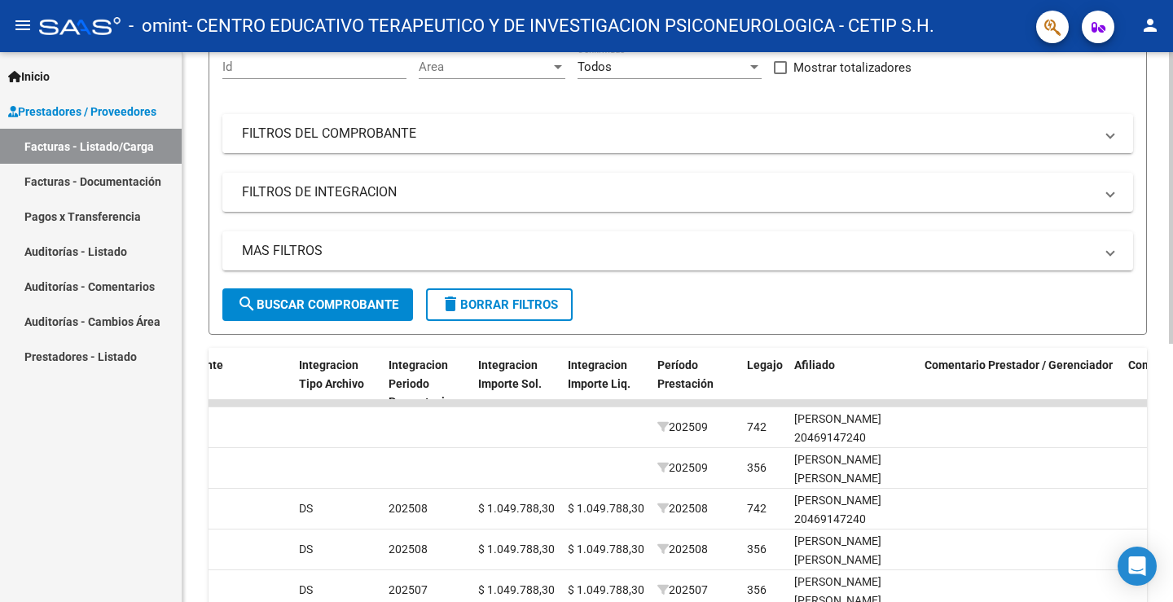
scroll to position [244, 0]
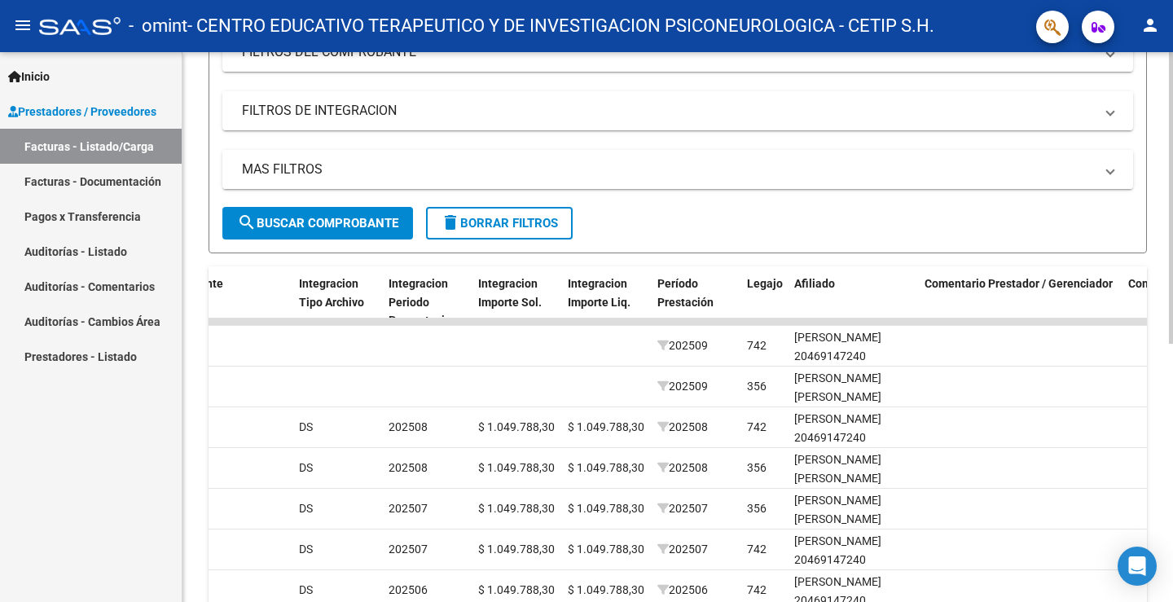
click at [323, 161] on mat-panel-title "MAS FILTROS" at bounding box center [668, 169] width 852 height 18
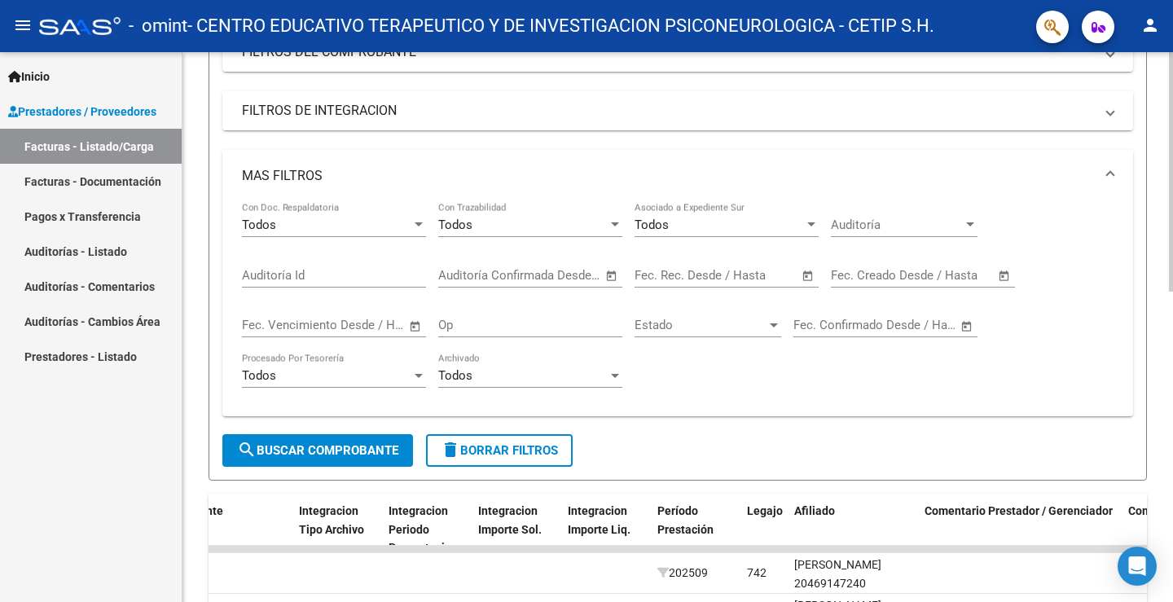
click at [334, 112] on mat-panel-title "FILTROS DE INTEGRACION" at bounding box center [668, 111] width 852 height 18
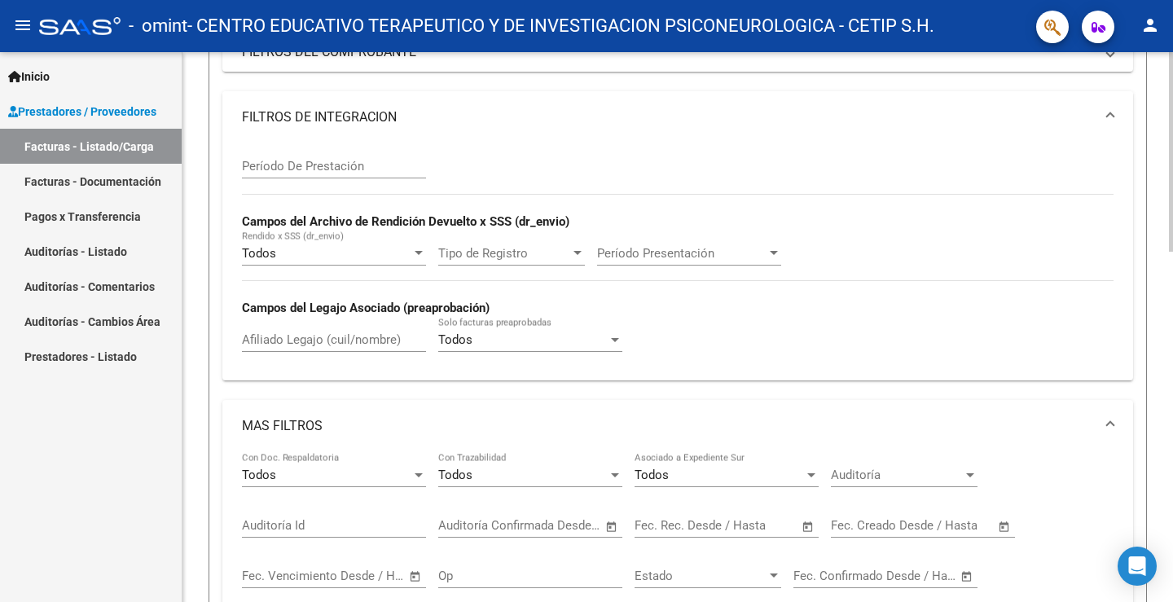
click at [323, 115] on mat-panel-title "FILTROS DE INTEGRACION" at bounding box center [668, 117] width 852 height 18
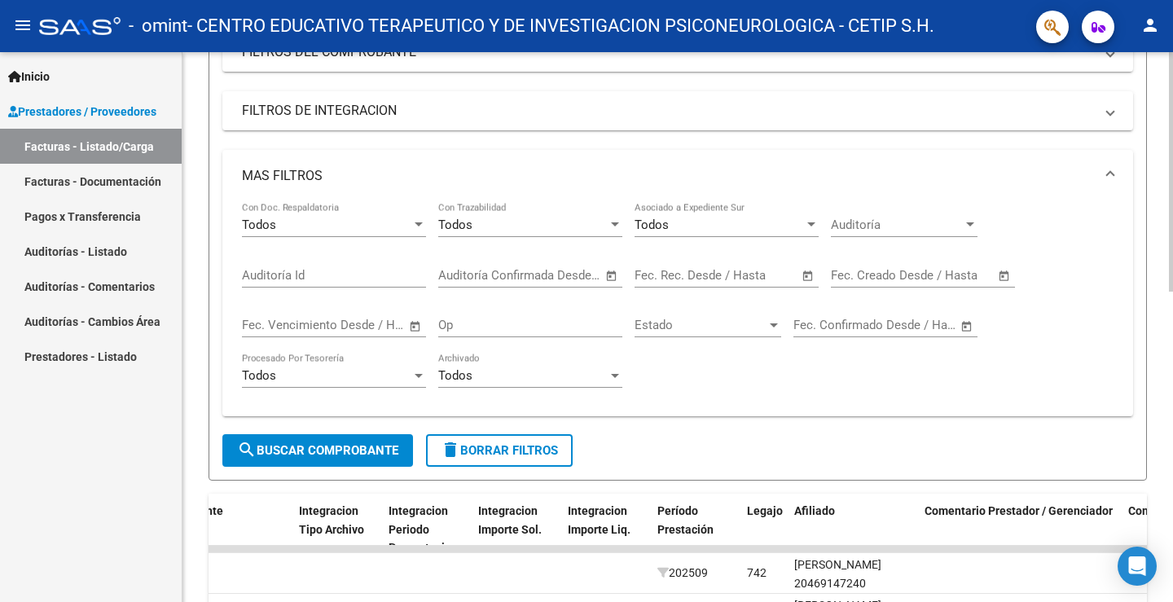
scroll to position [163, 0]
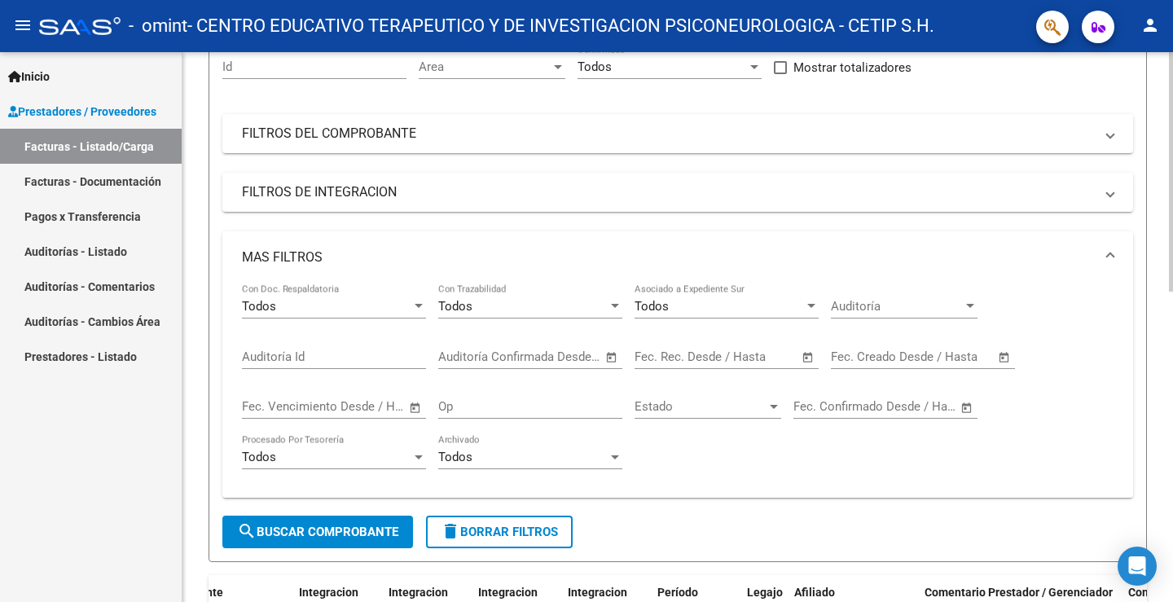
click at [300, 252] on mat-panel-title "MAS FILTROS" at bounding box center [668, 257] width 852 height 18
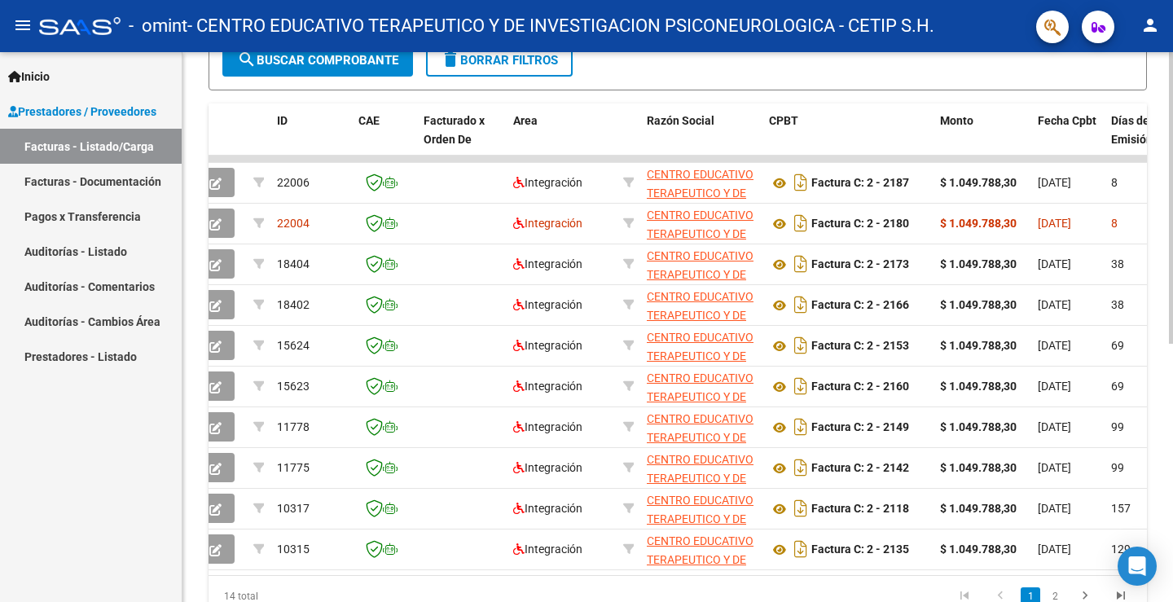
scroll to position [0, 0]
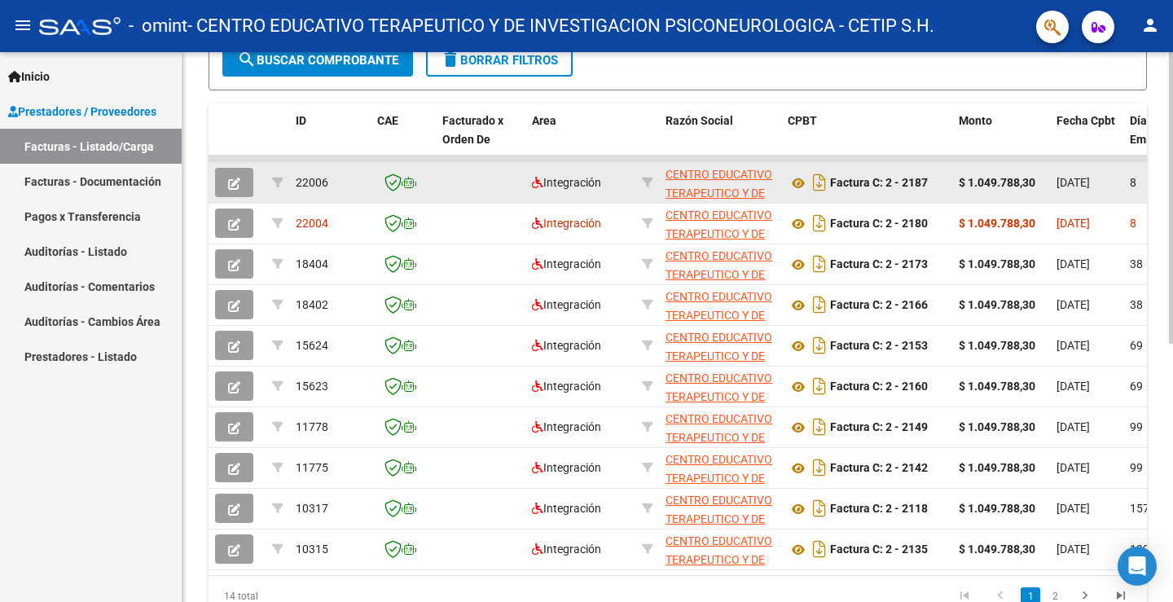
click at [239, 181] on icon "button" at bounding box center [234, 184] width 12 height 12
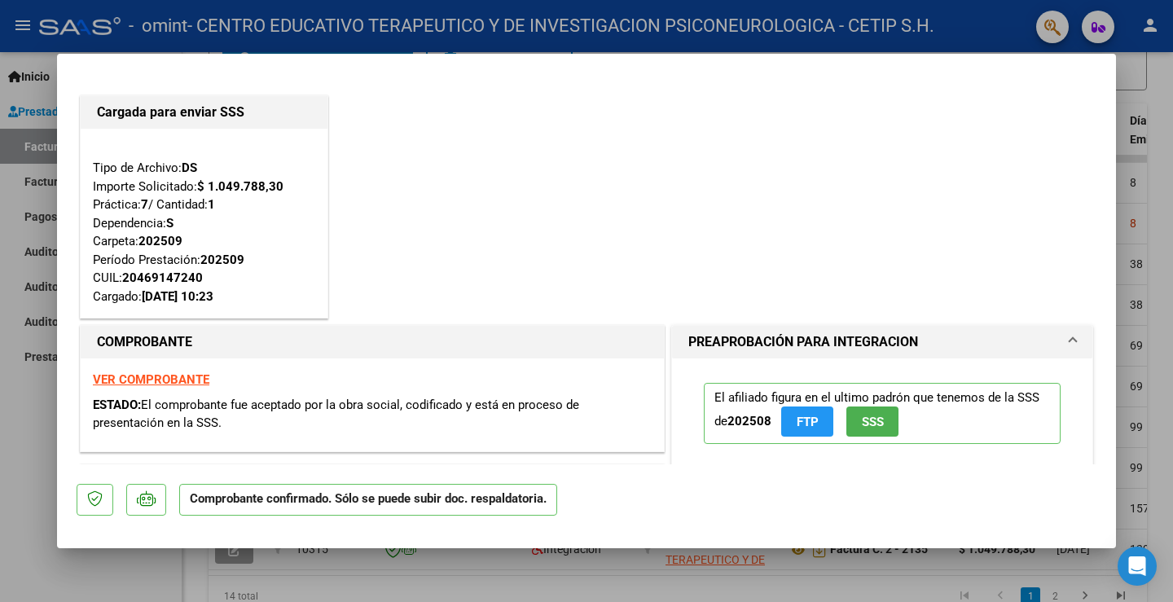
click at [4, 427] on div at bounding box center [586, 301] width 1173 height 602
type input "$ 0,00"
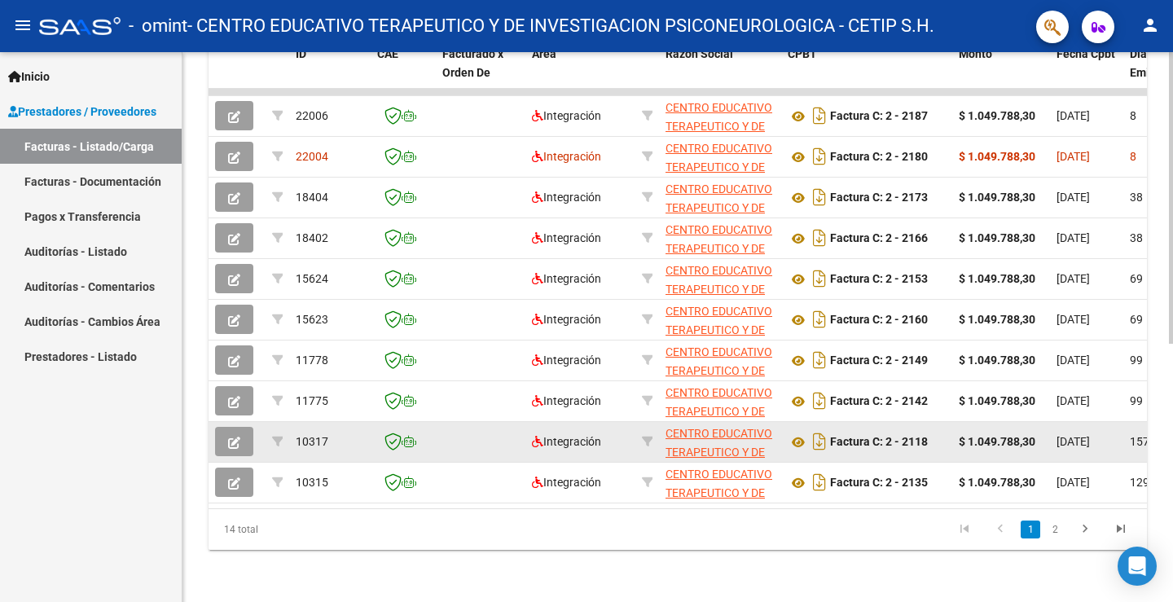
scroll to position [79, 0]
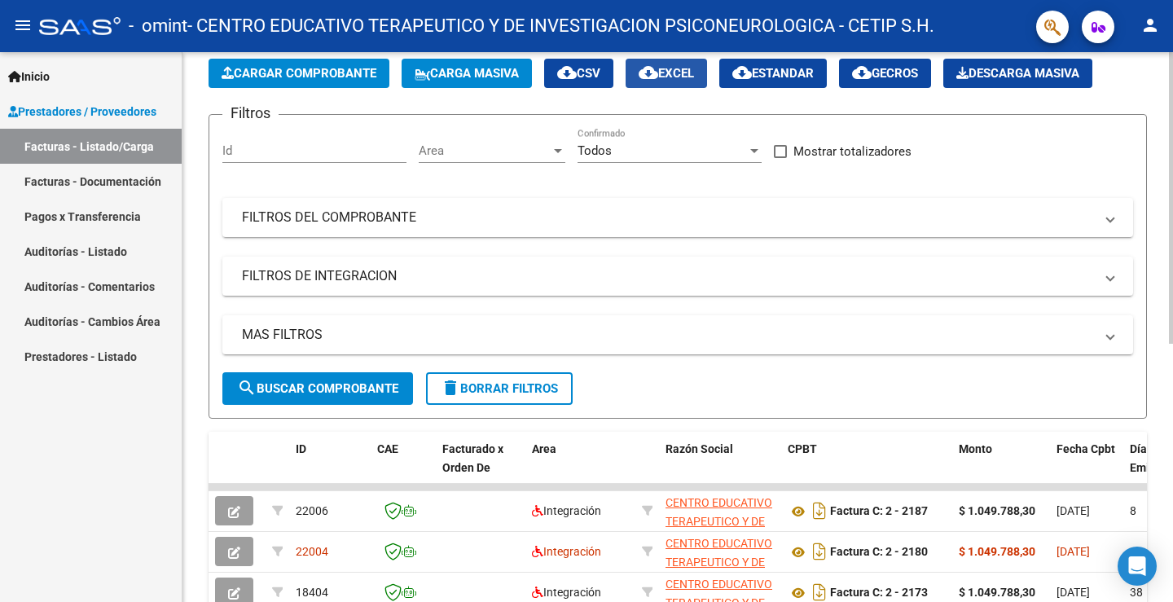
click at [674, 73] on span "cloud_download EXCEL" at bounding box center [666, 73] width 55 height 15
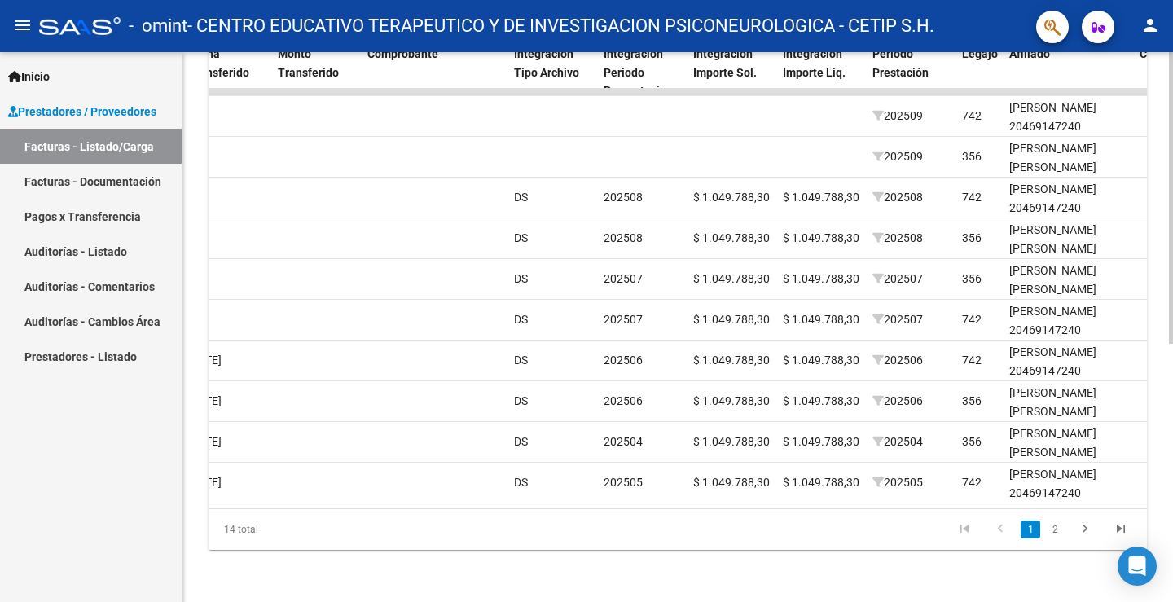
scroll to position [323, 0]
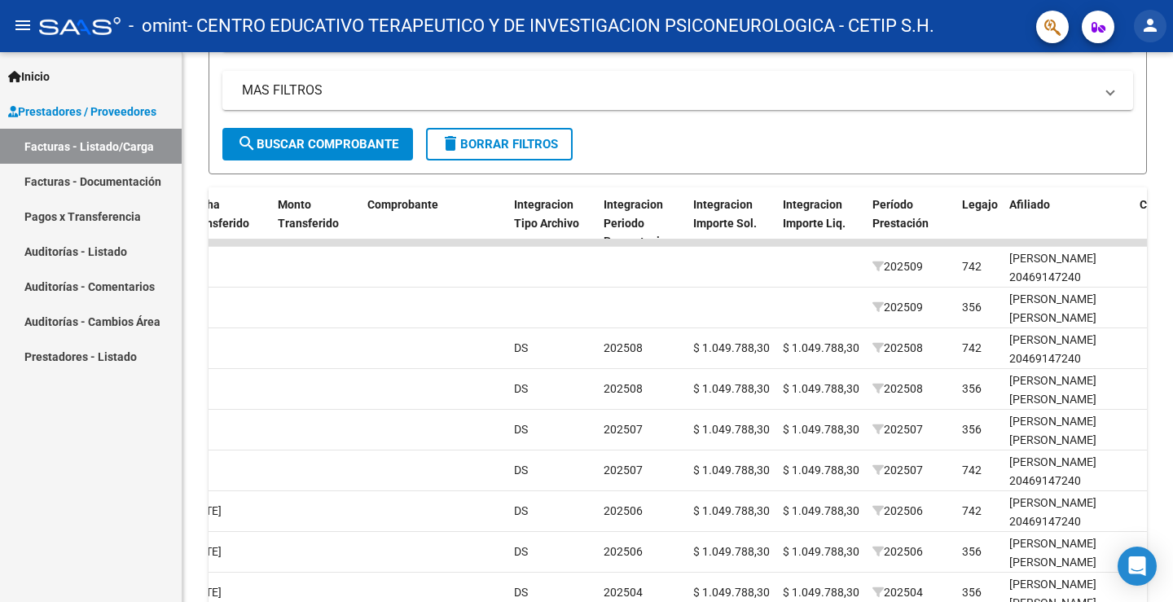
click at [1153, 18] on mat-icon "person" at bounding box center [1151, 25] width 20 height 20
click at [1121, 115] on button "exit_to_app Salir" at bounding box center [1116, 107] width 99 height 39
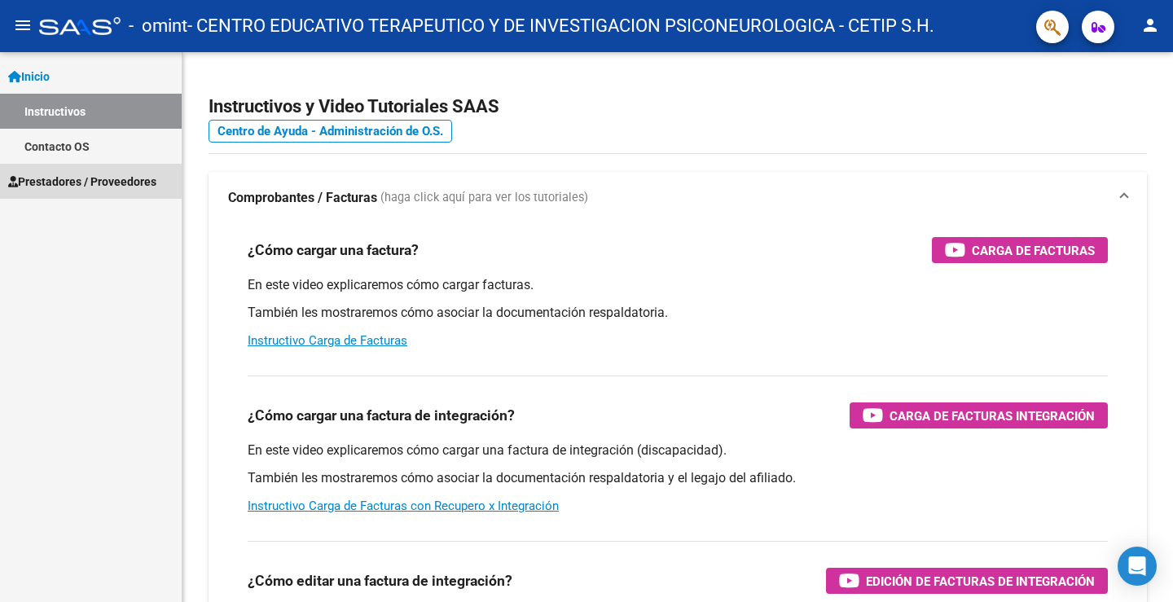
click at [86, 182] on span "Prestadores / Proveedores" at bounding box center [82, 182] width 148 height 18
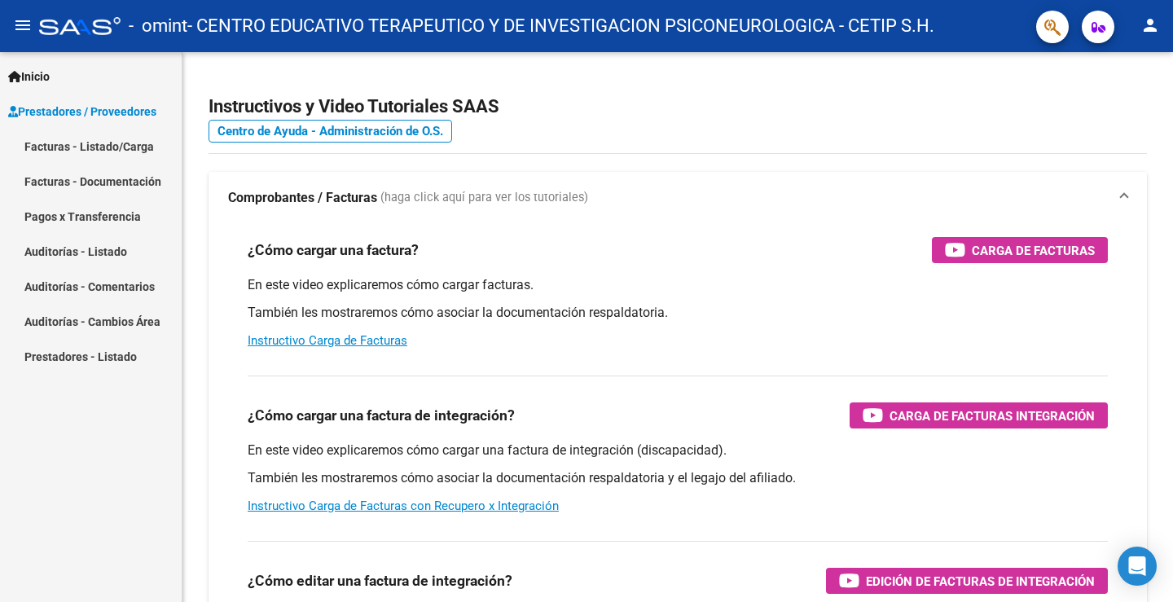
click at [92, 128] on link "Prestadores / Proveedores" at bounding box center [91, 111] width 182 height 35
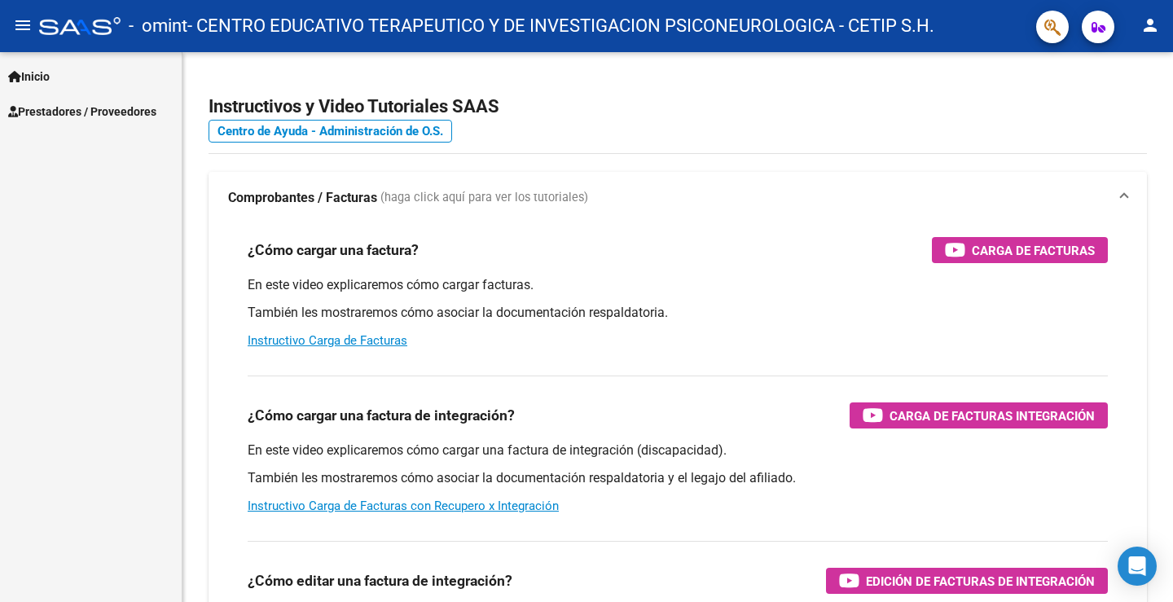
click at [113, 103] on span "Prestadores / Proveedores" at bounding box center [82, 112] width 148 height 18
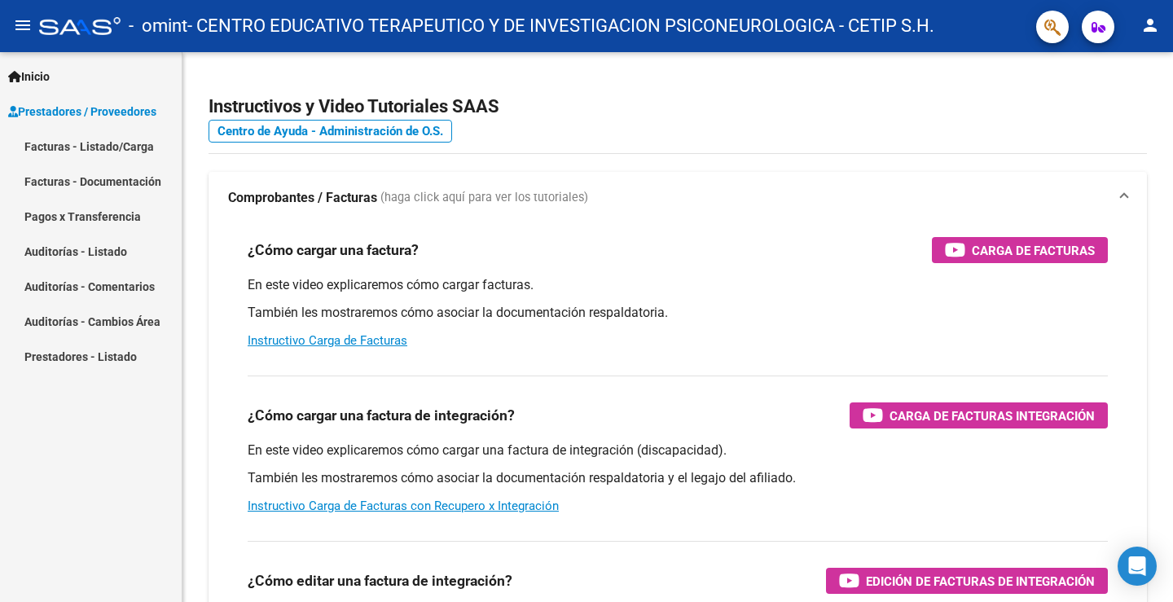
click at [116, 155] on link "Facturas - Listado/Carga" at bounding box center [91, 146] width 182 height 35
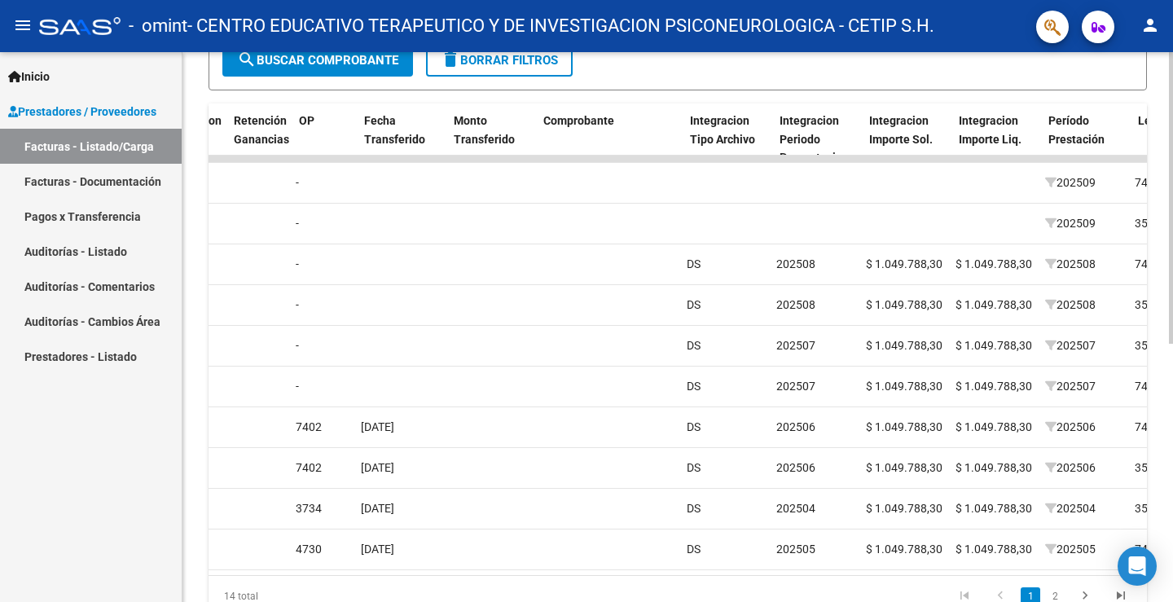
scroll to position [0, 1283]
click at [1149, 23] on mat-icon "person" at bounding box center [1151, 25] width 20 height 20
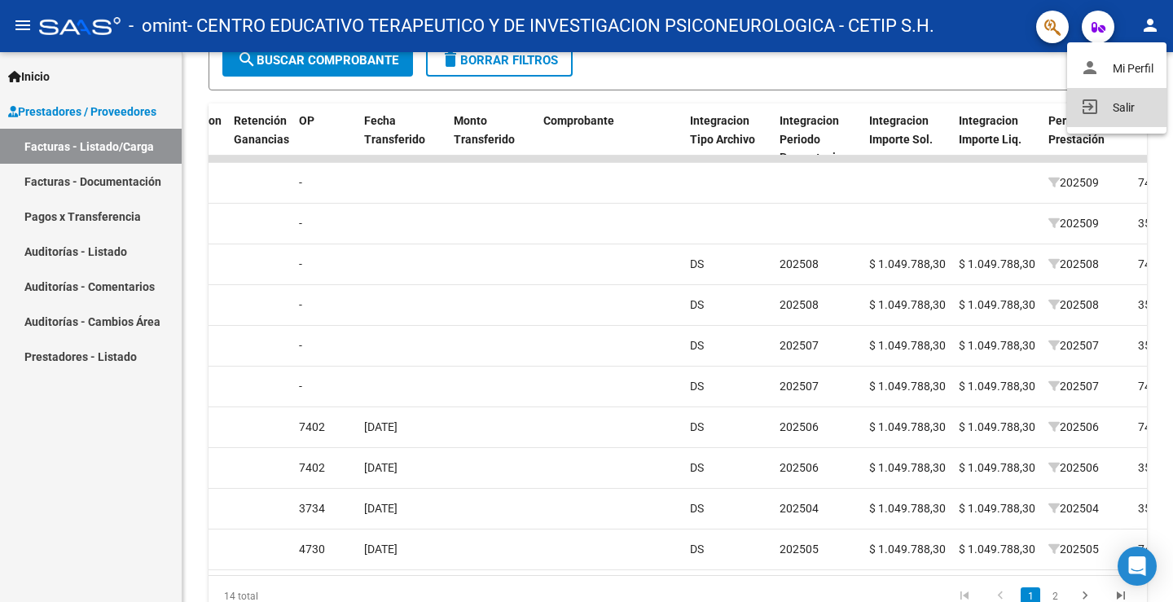
click at [1140, 115] on button "exit_to_app Salir" at bounding box center [1116, 107] width 99 height 39
